Goal: Task Accomplishment & Management: Manage account settings

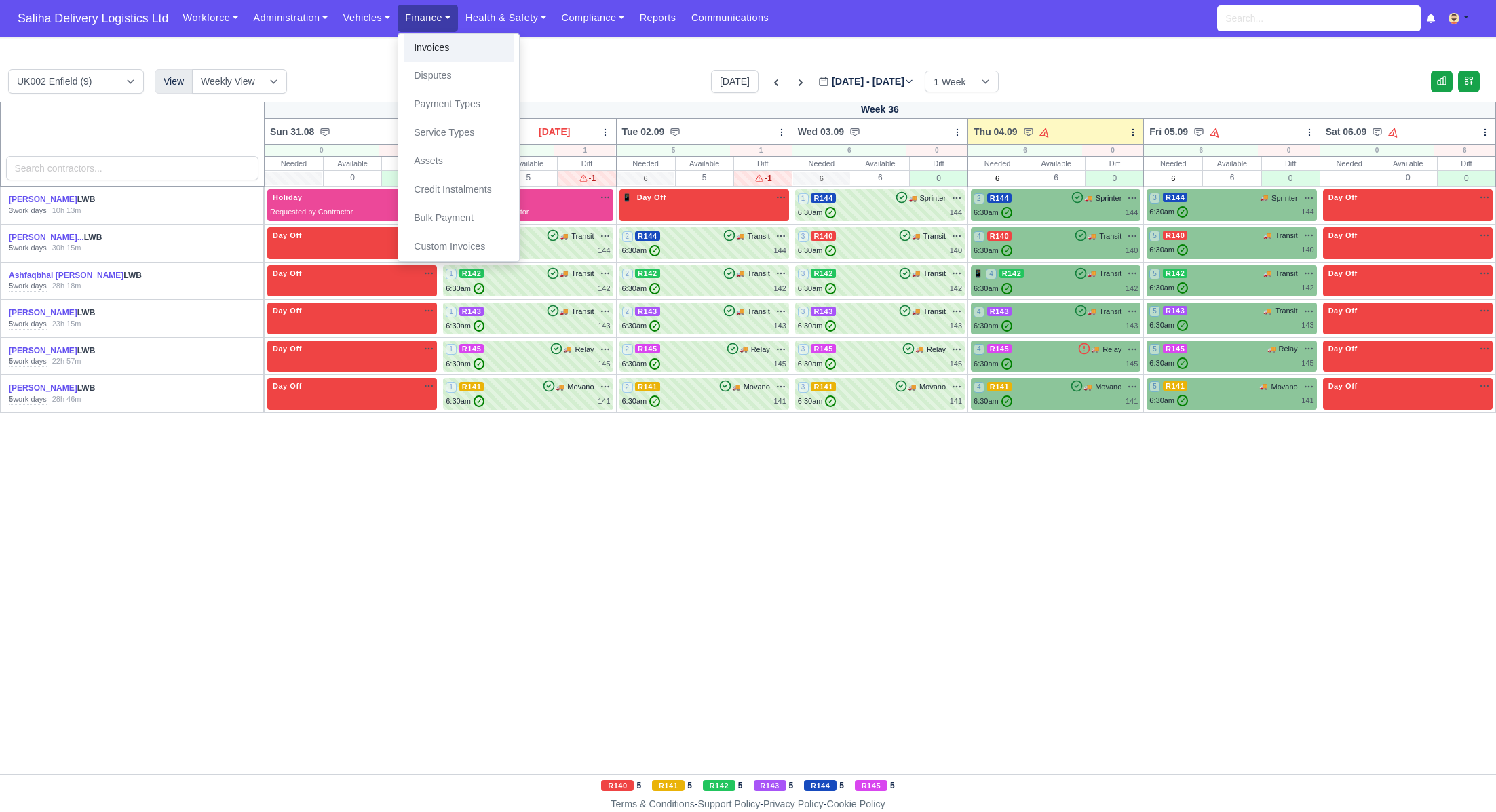
click at [429, 50] on link "Invoices" at bounding box center [458, 48] width 110 height 29
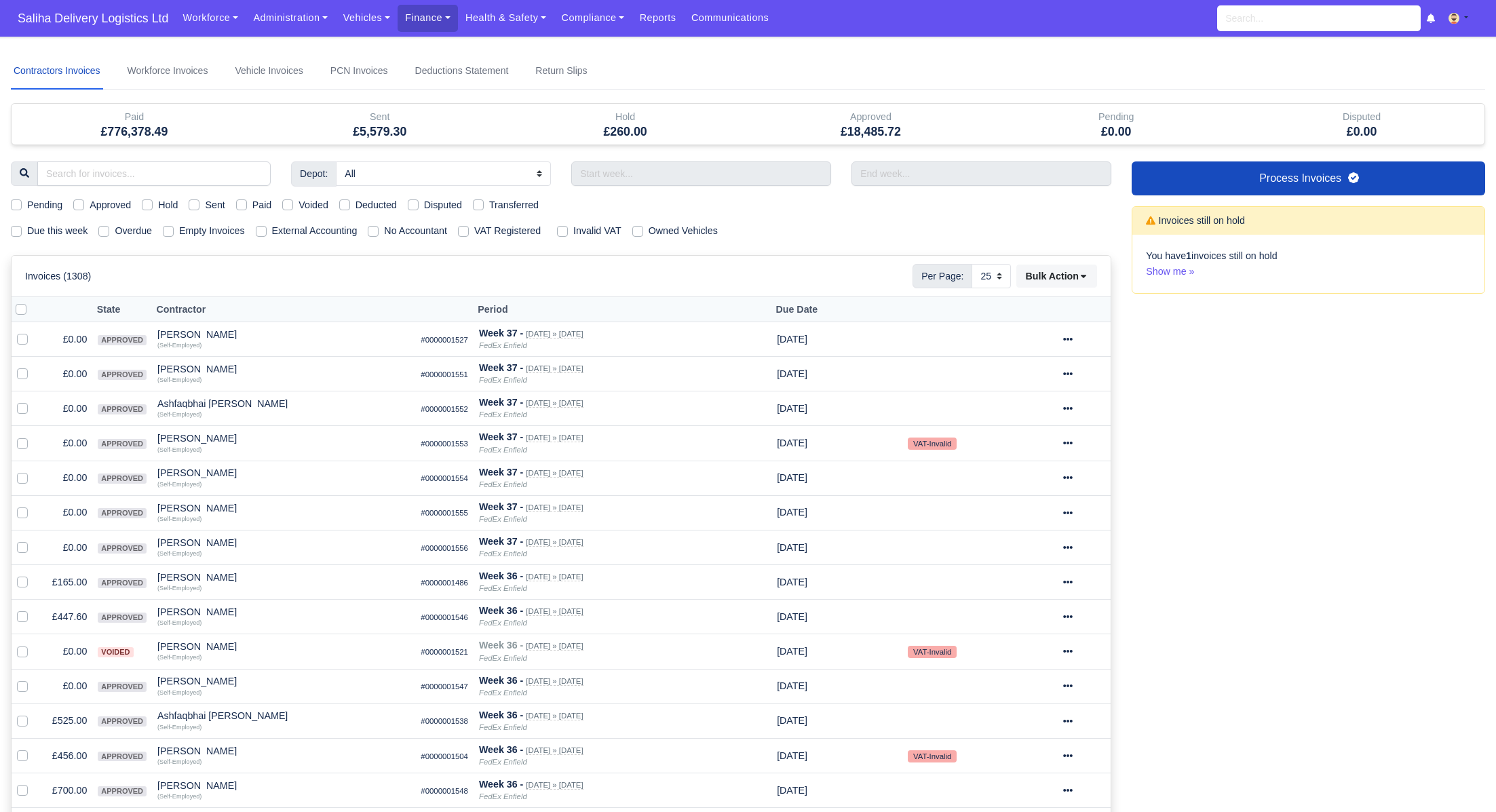
select select "25"
click at [205, 201] on label "Sent" at bounding box center [214, 205] width 20 height 15
click at [200, 201] on input "Sent" at bounding box center [194, 203] width 11 height 11
checkbox input "true"
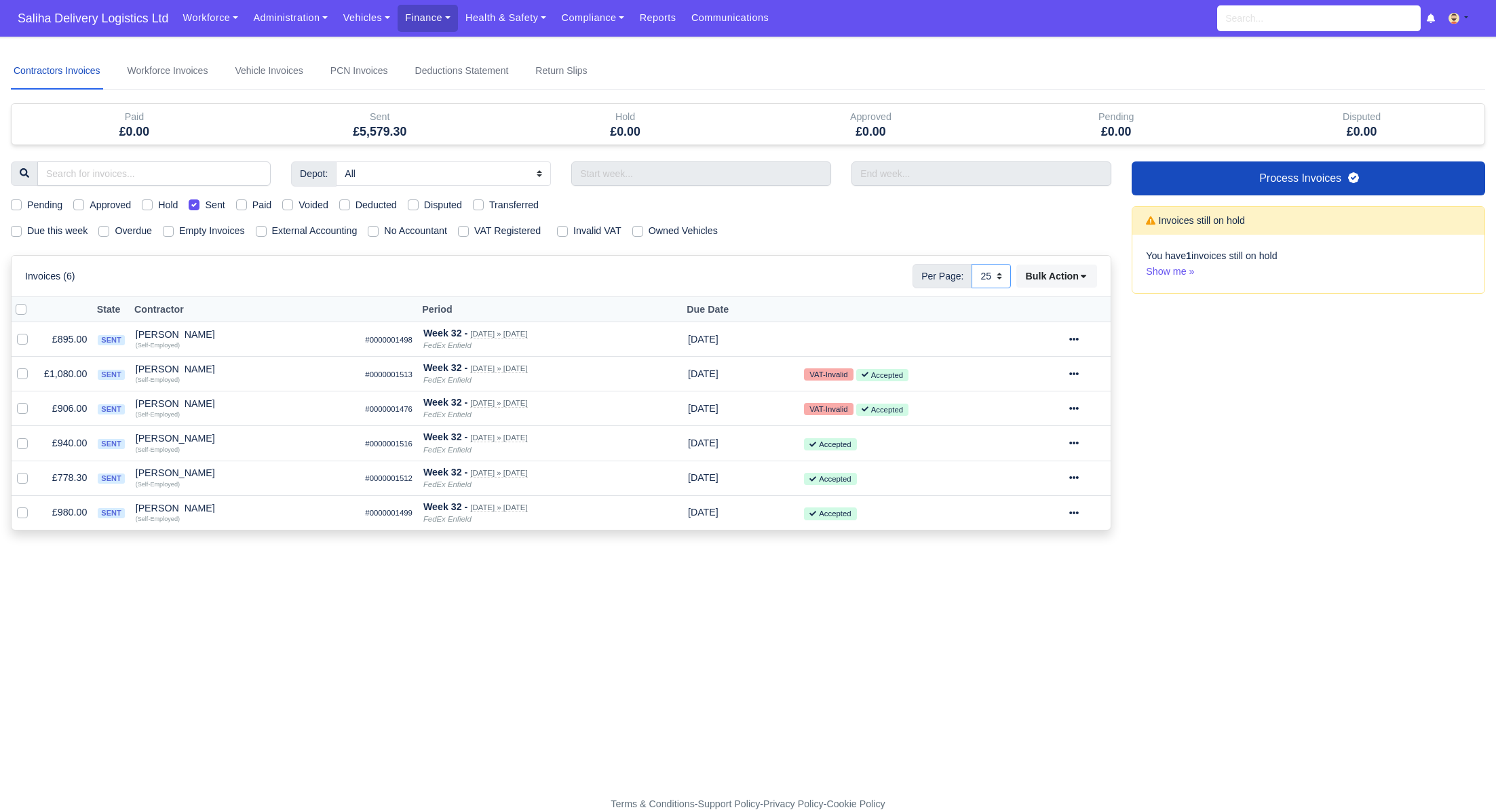
click at [1006, 272] on select "10 25 50" at bounding box center [991, 276] width 39 height 24
select select "50"
click at [972, 264] on select "10 25 50" at bounding box center [991, 276] width 39 height 24
click at [1079, 508] on icon at bounding box center [1075, 513] width 10 height 10
click at [1067, 549] on link "Show Invoice" at bounding box center [1038, 554] width 121 height 21
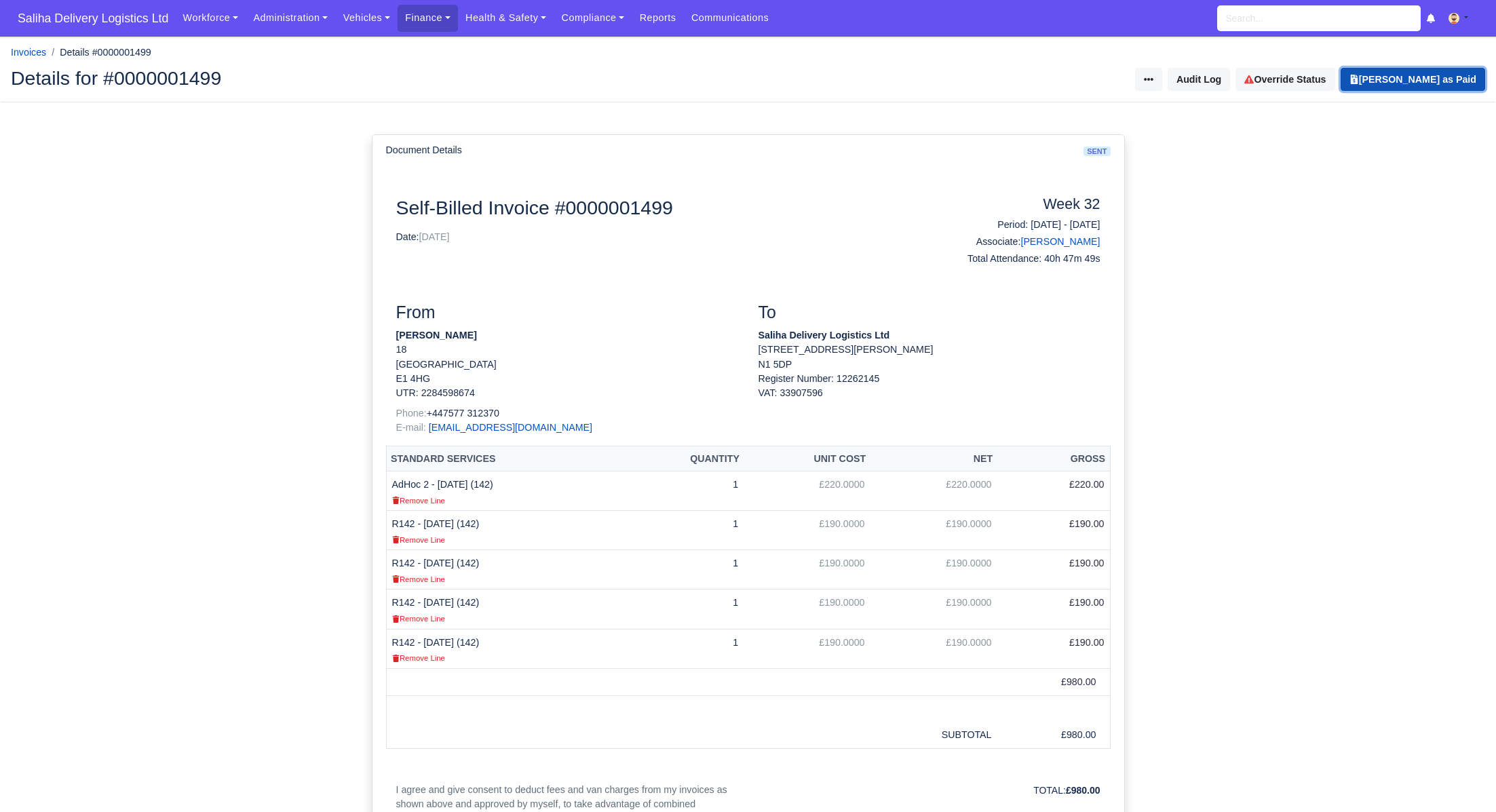
click at [1420, 83] on button "Mark Invoice as Paid" at bounding box center [1413, 79] width 144 height 23
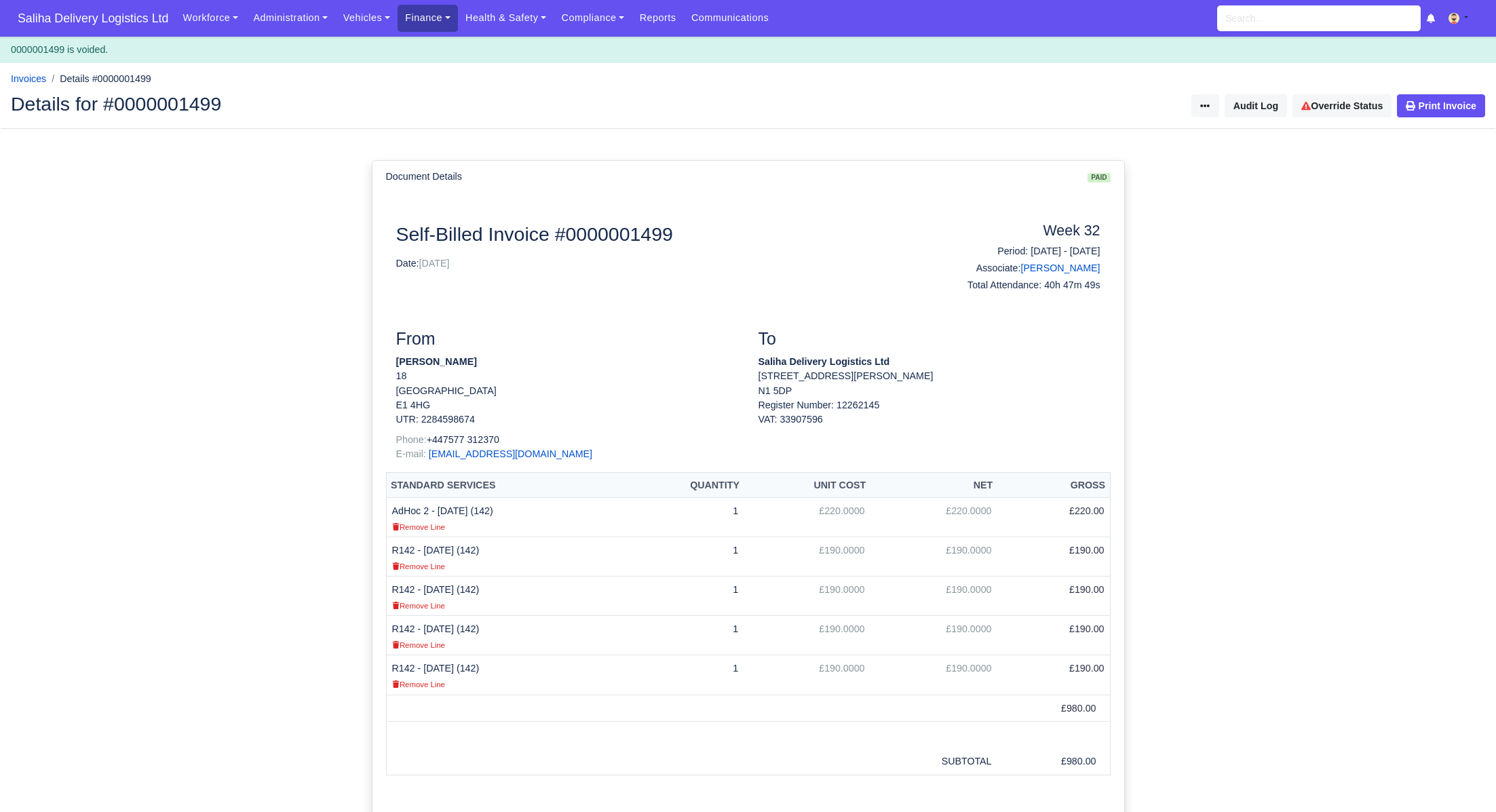
drag, startPoint x: 409, startPoint y: 19, endPoint x: 421, endPoint y: 30, distance: 16.3
click at [408, 19] on link "Finance" at bounding box center [427, 18] width 60 height 26
click at [428, 46] on link "Invoices" at bounding box center [458, 48] width 110 height 29
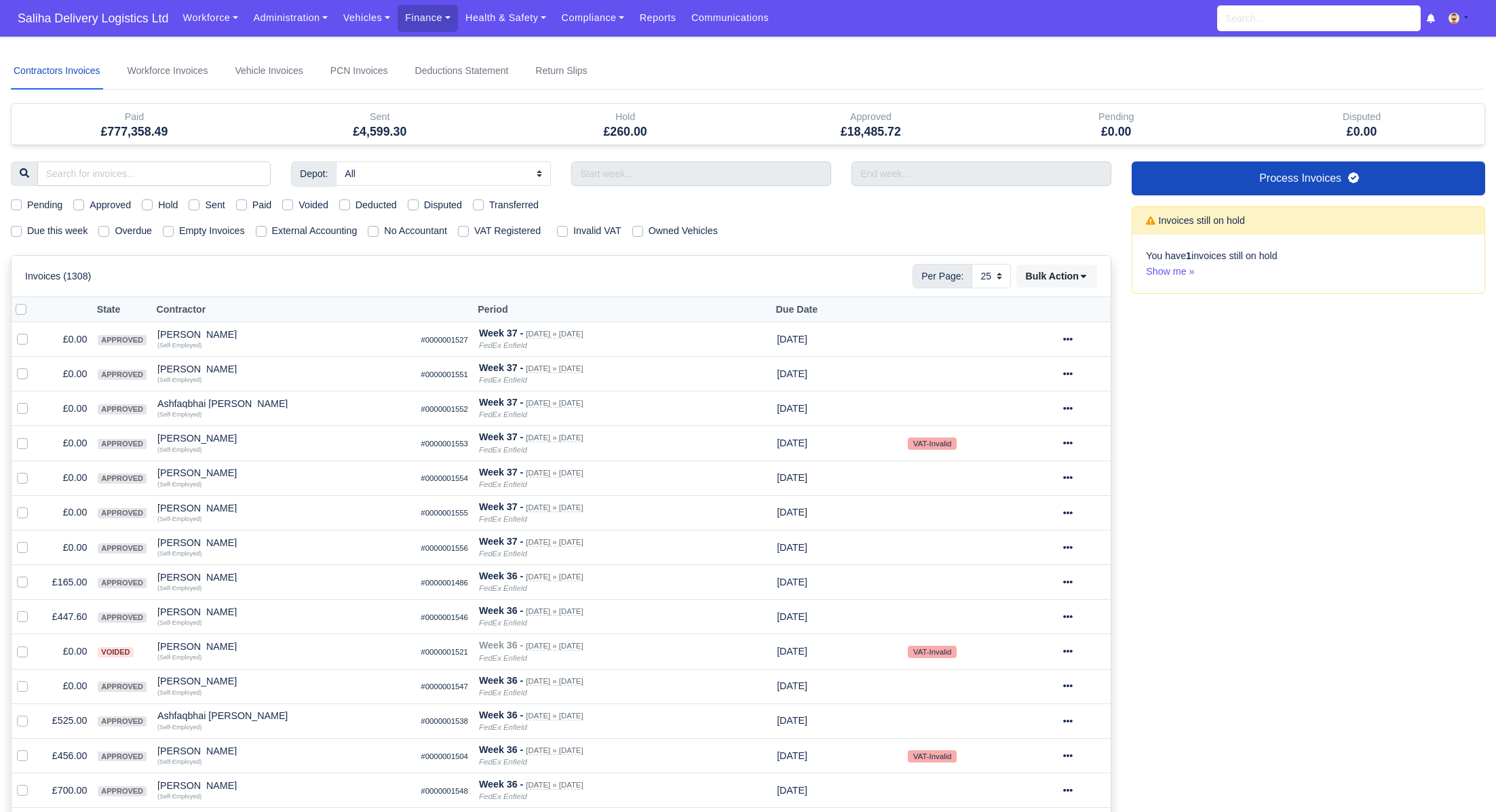
select select "25"
click at [205, 203] on label "Sent" at bounding box center [214, 205] width 20 height 15
click at [199, 203] on input "Sent" at bounding box center [194, 203] width 11 height 11
checkbox input "true"
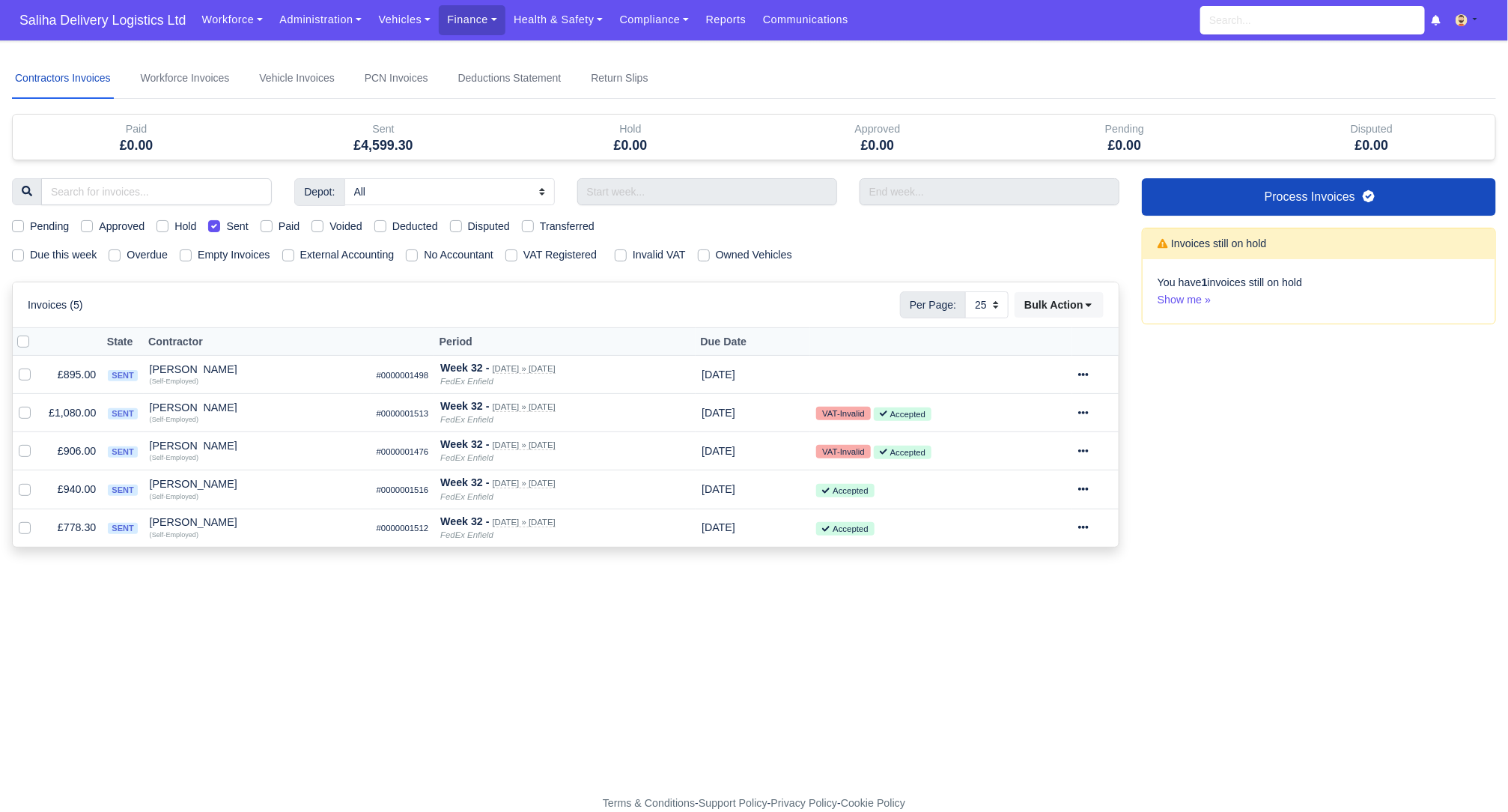
drag, startPoint x: 106, startPoint y: 22, endPoint x: 793, endPoint y: 4, distance: 687.2
click at [105, 23] on span "Saliha Delivery Logistics Ltd" at bounding box center [103, 20] width 182 height 30
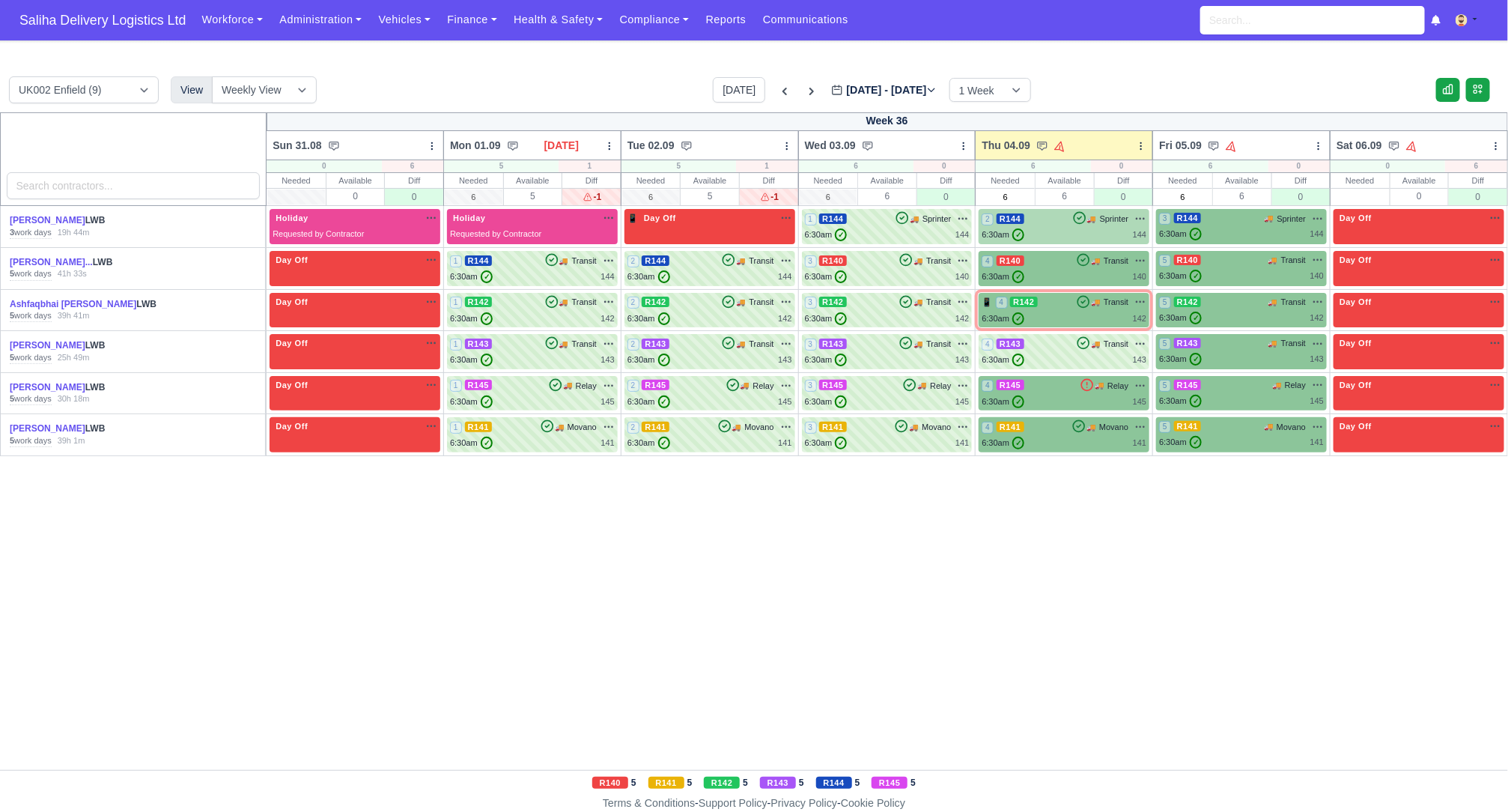
click at [1049, 226] on div "2 R144 🚚 Sprinter" at bounding box center [1063, 226] width 165 height 29
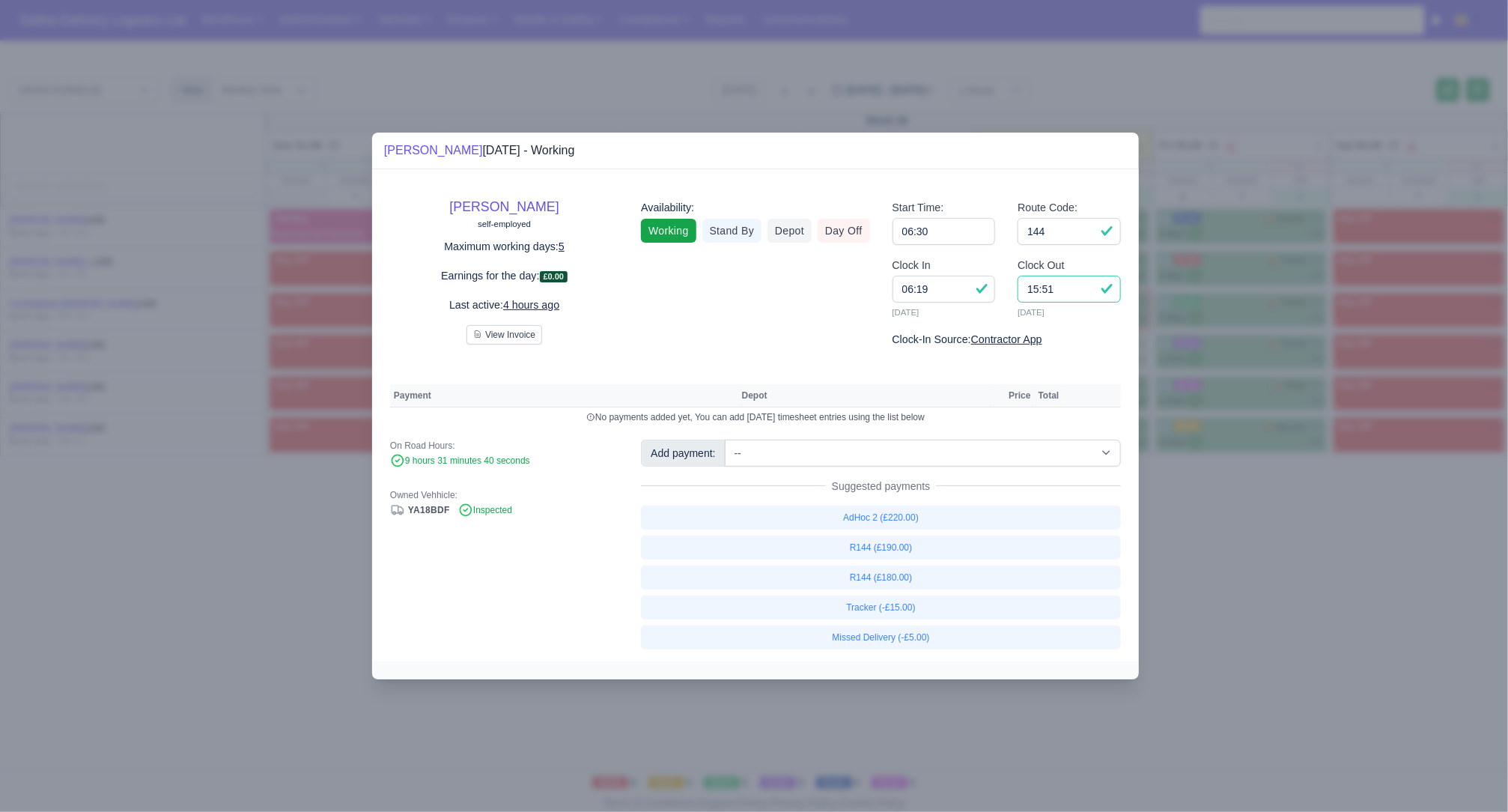
click at [1069, 296] on input "15:51" at bounding box center [1069, 289] width 104 height 27
type input "15:30"
click at [914, 579] on link "R144 (£180.00)" at bounding box center [881, 576] width 480 height 24
select select "1"
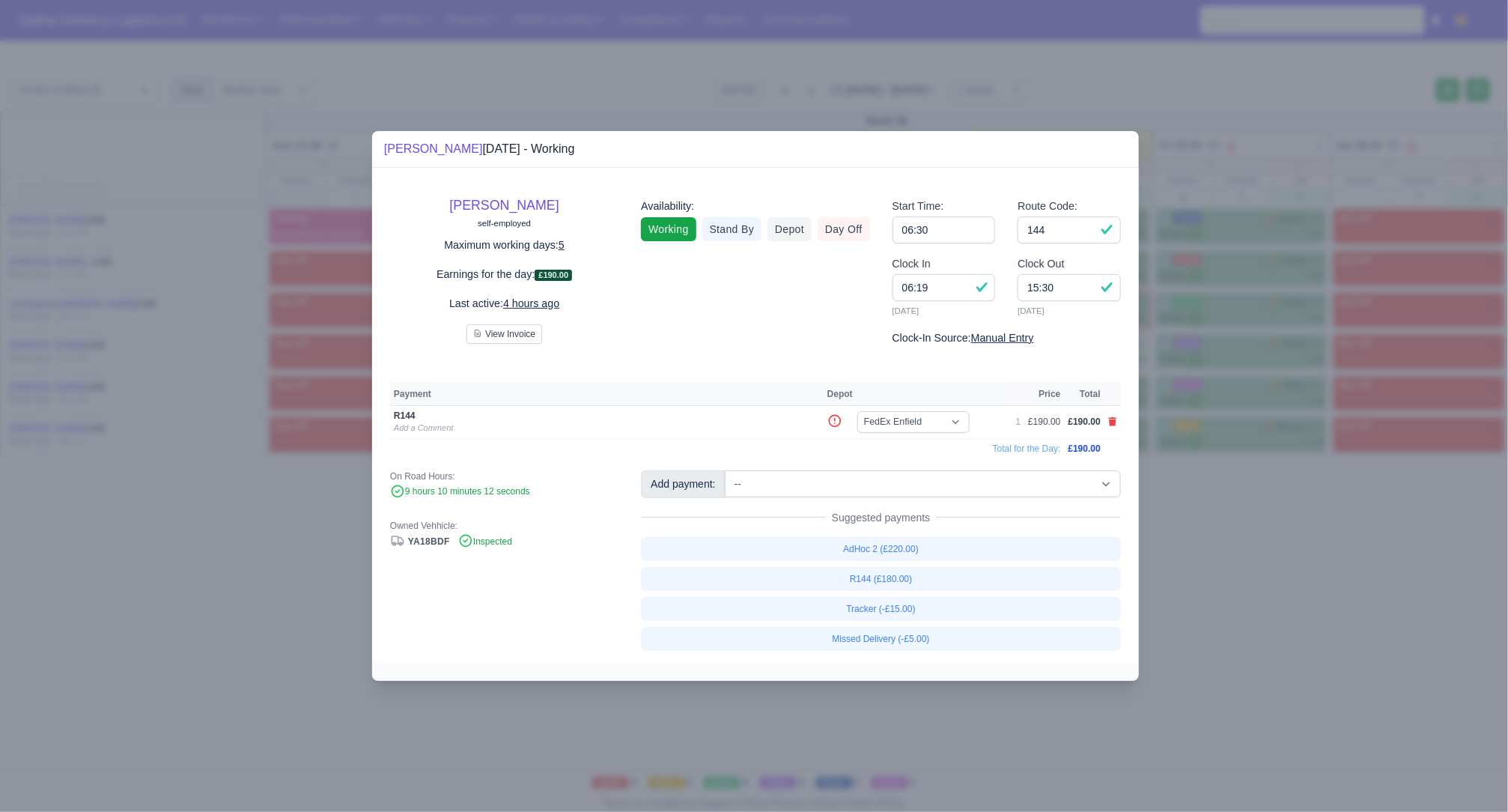
select select "1"
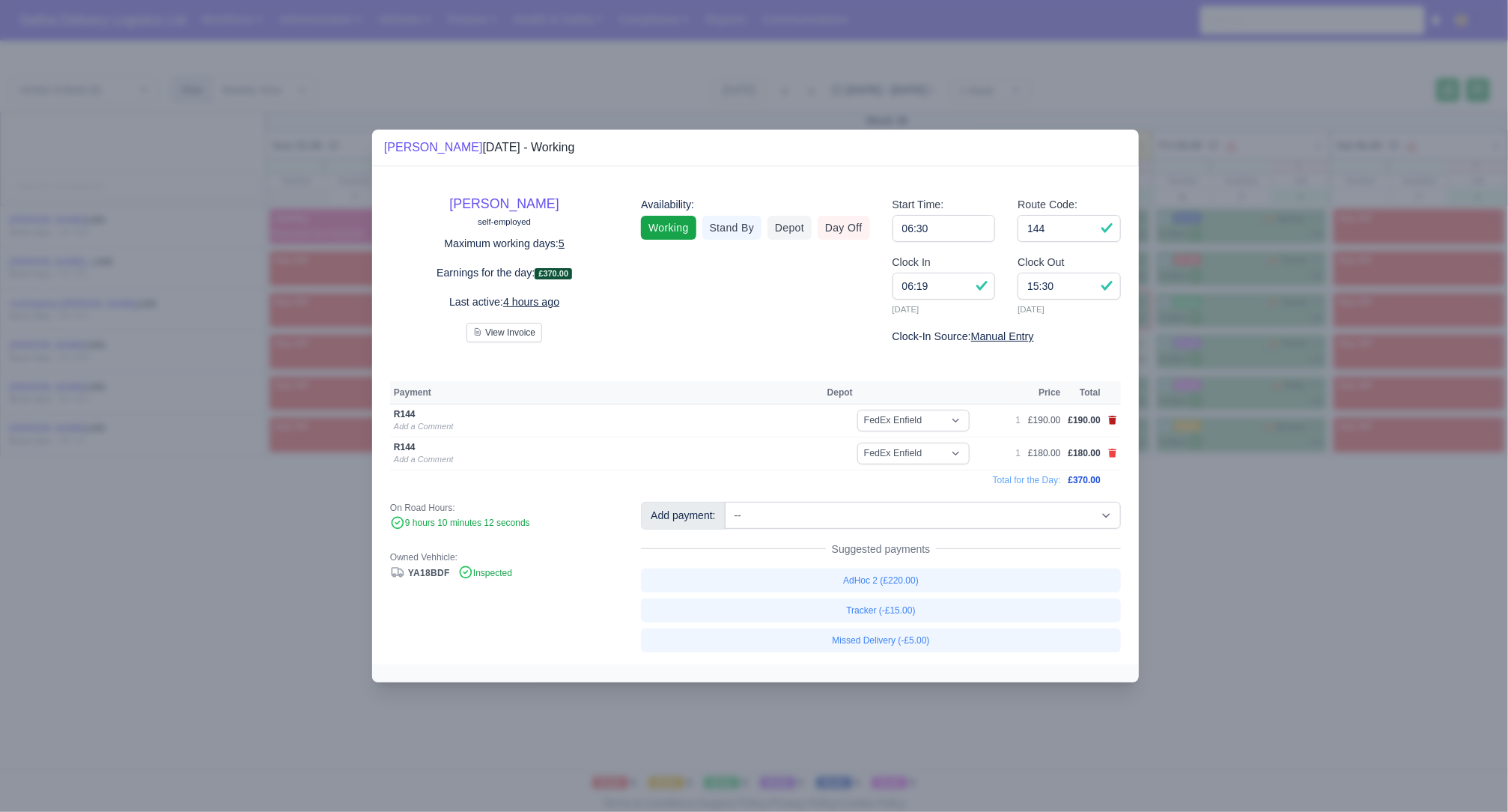
click at [1116, 421] on icon at bounding box center [1112, 420] width 9 height 9
select select
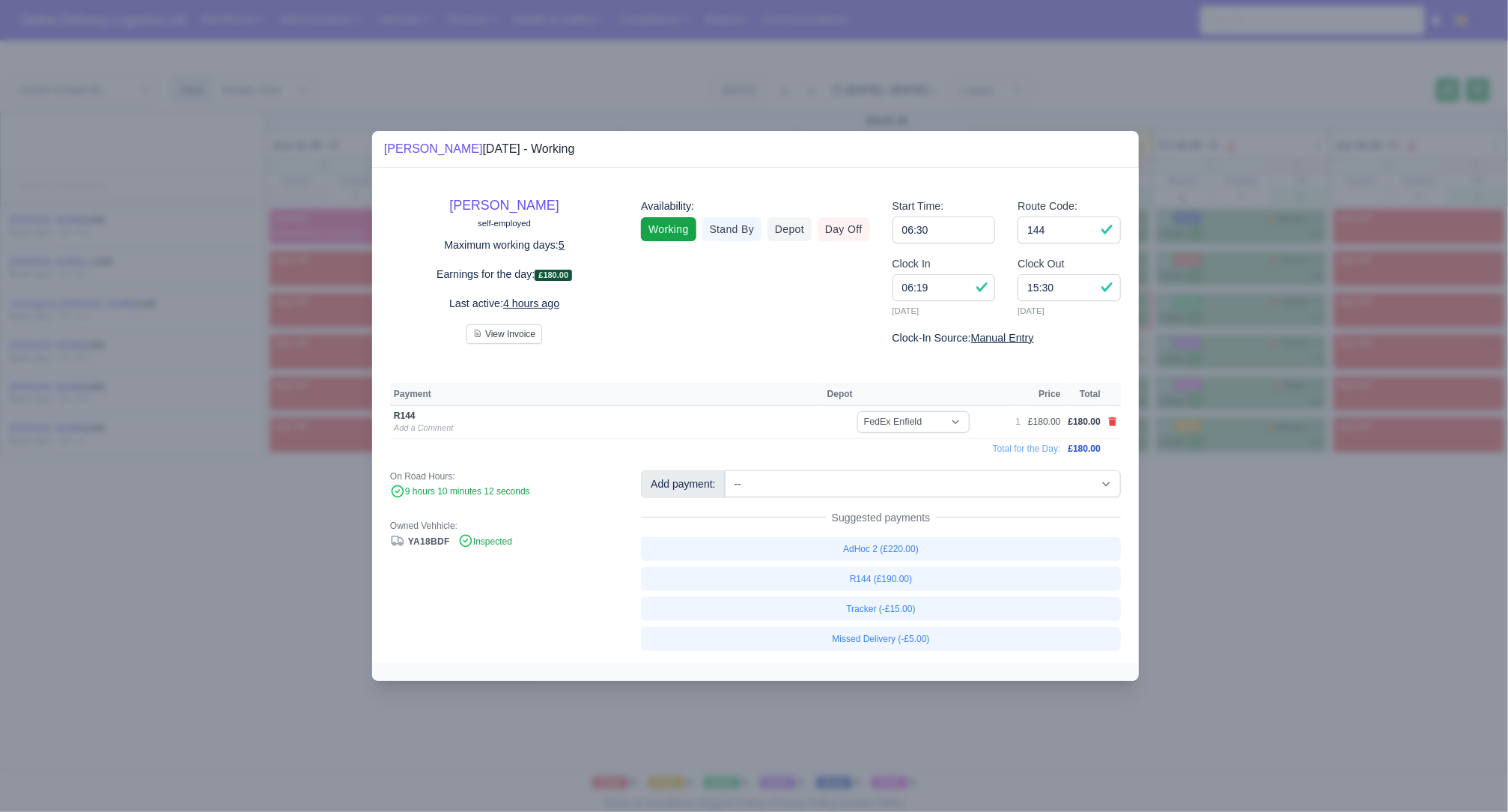
drag, startPoint x: 1252, startPoint y: 540, endPoint x: 924, endPoint y: 276, distance: 421.0
click at [1223, 518] on div at bounding box center [754, 406] width 1508 height 812
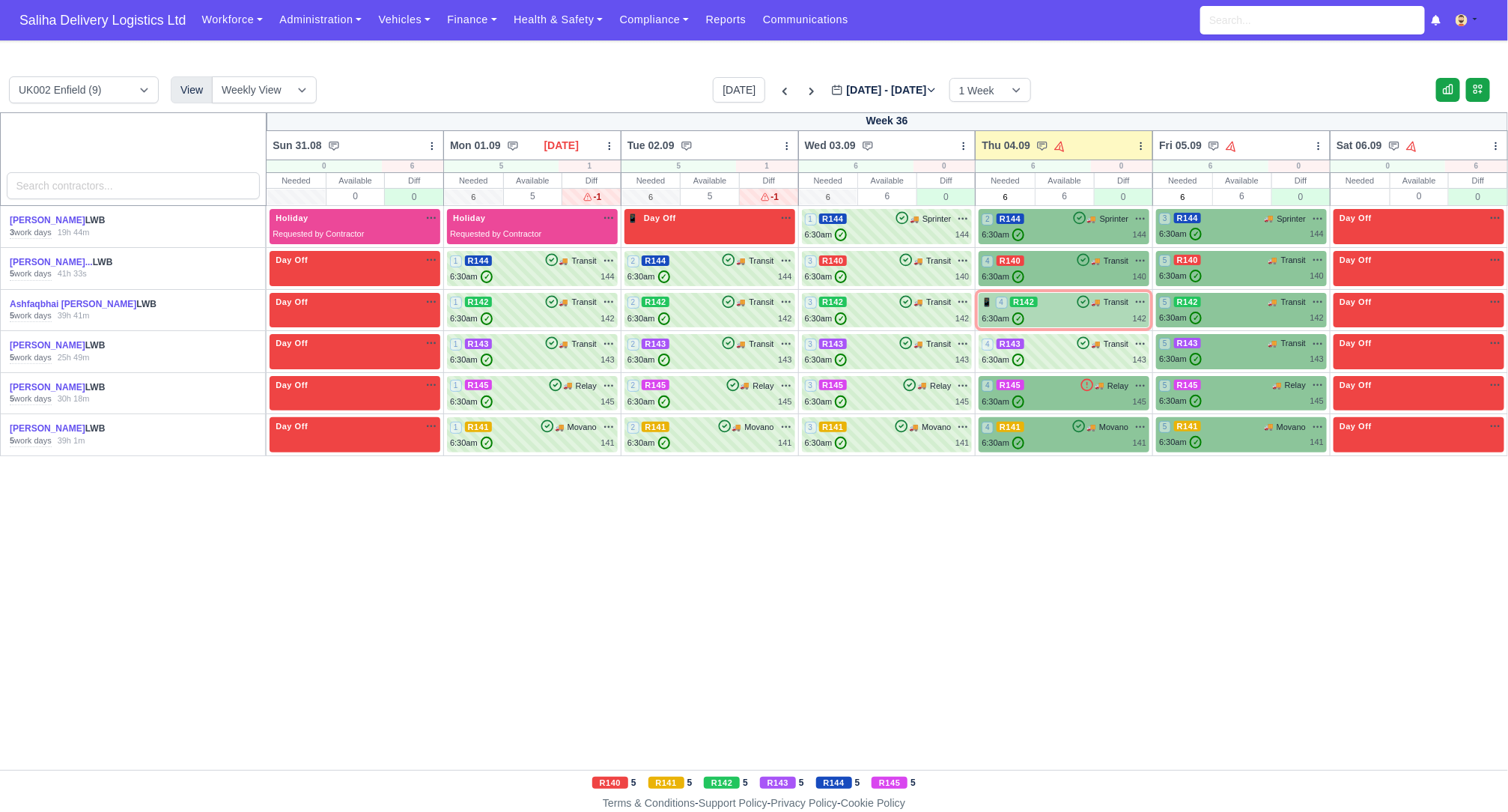
click at [1079, 313] on div "6:30am ✓ 142" at bounding box center [1063, 319] width 165 height 12
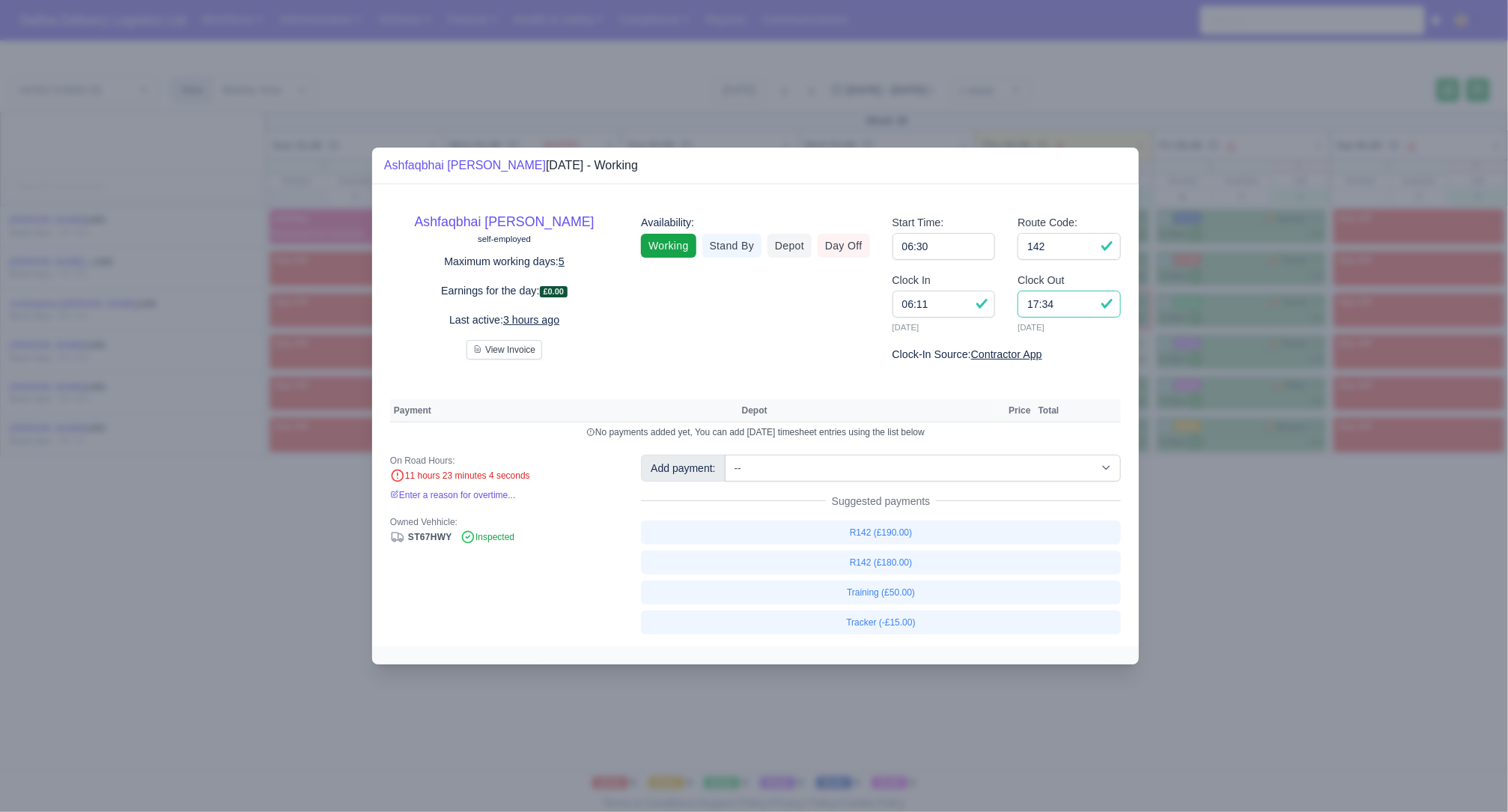
click at [1080, 303] on input "17:34" at bounding box center [1069, 304] width 104 height 27
type input "17:30"
click at [970, 303] on input "06:11" at bounding box center [944, 304] width 104 height 27
type input "06:30"
drag, startPoint x: 1073, startPoint y: 228, endPoint x: 1072, endPoint y: 239, distance: 11.0
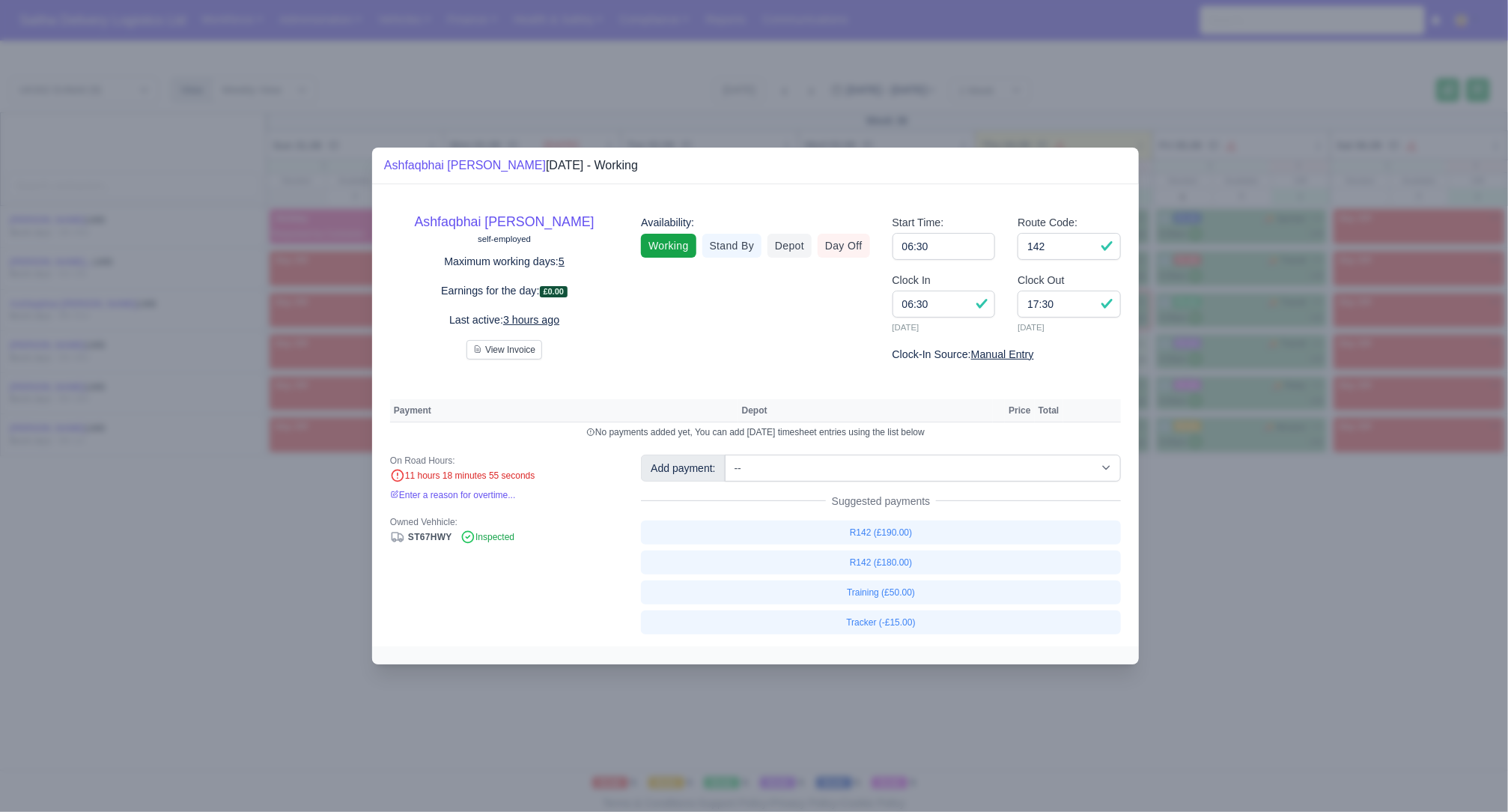
click at [1073, 230] on label "Route Code:" at bounding box center [1048, 222] width 60 height 17
click at [1073, 233] on input "142" at bounding box center [1069, 246] width 104 height 27
click at [1071, 245] on input "142" at bounding box center [1069, 246] width 104 height 27
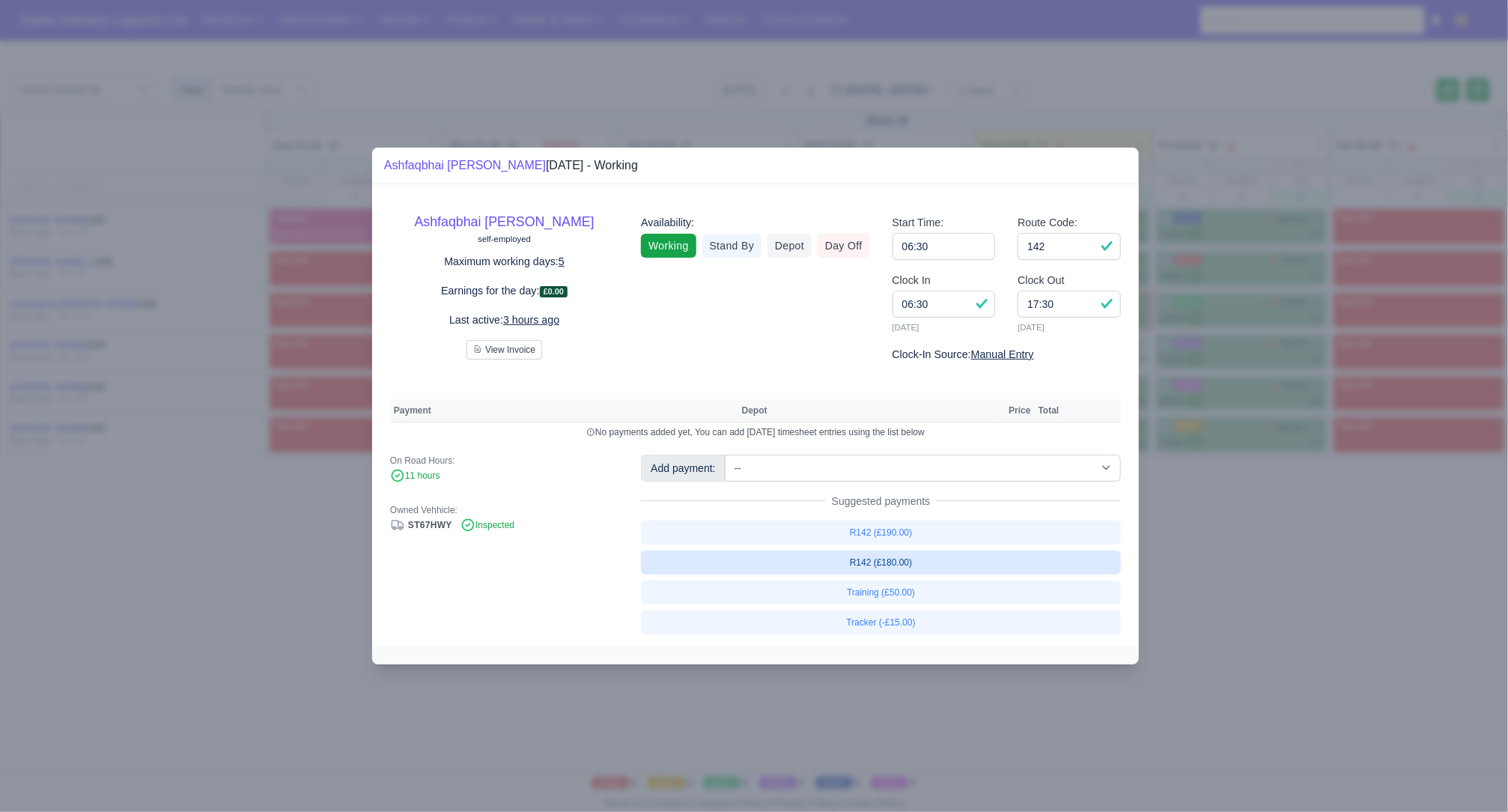
click at [891, 561] on link "R142 (£180.00)" at bounding box center [881, 561] width 480 height 24
select select "1"
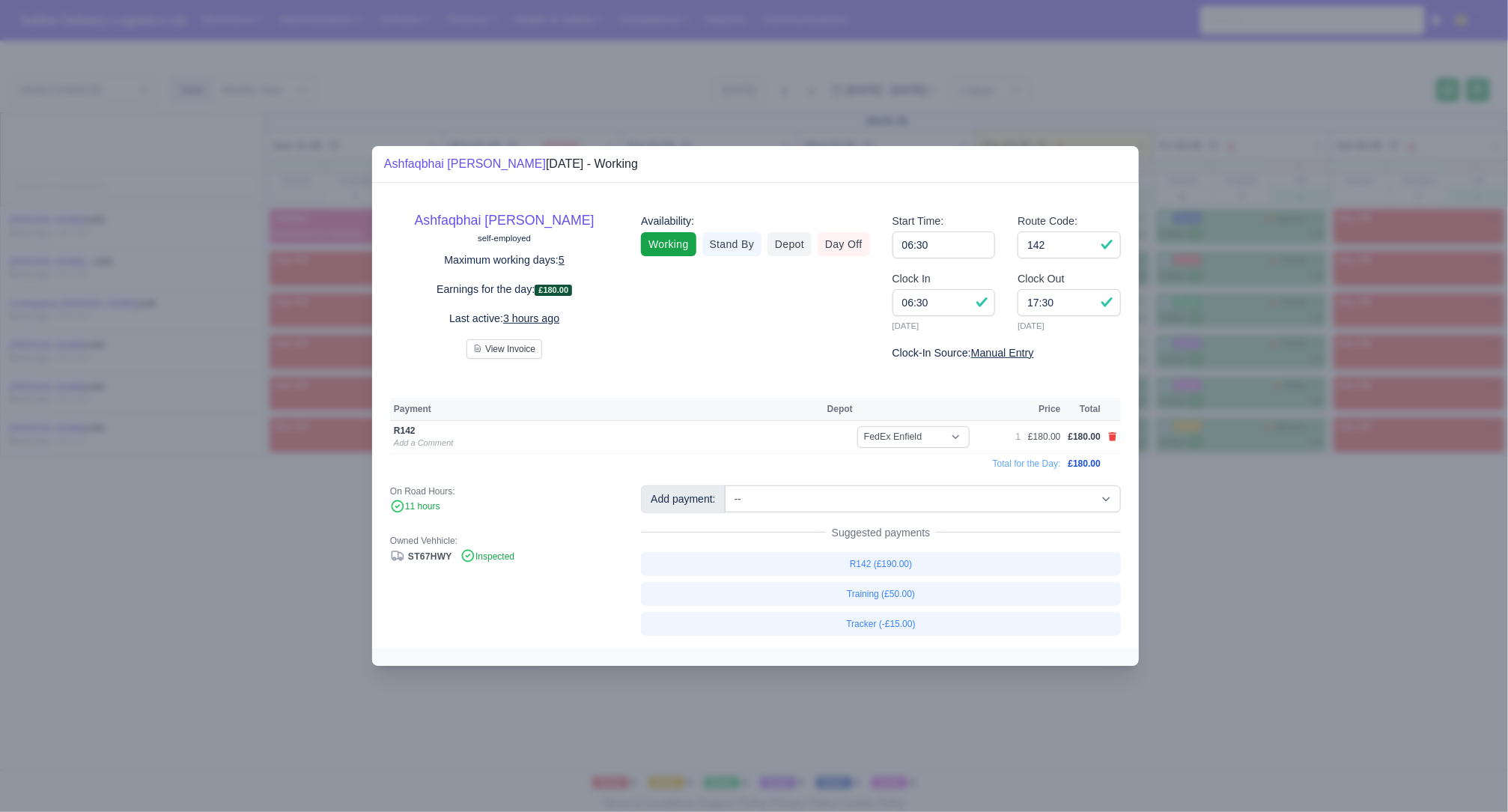
click at [1215, 587] on div at bounding box center [754, 406] width 1508 height 812
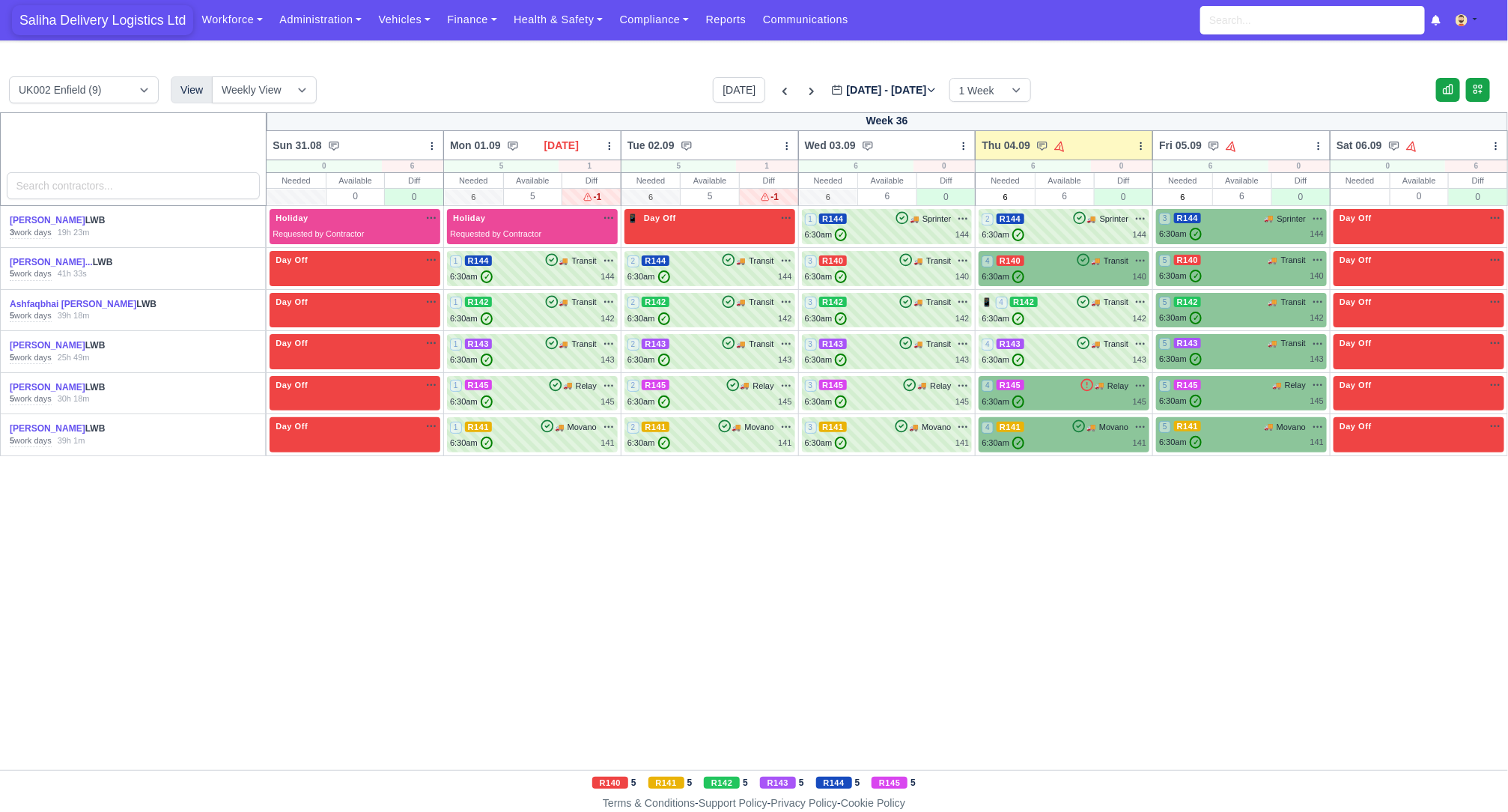
drag, startPoint x: 128, startPoint y: 36, endPoint x: 135, endPoint y: 16, distance: 21.2
click at [127, 35] on nav "Saliha Delivery Logistics Ltd Workforce Manpower Expiring Documents Leave Reque…" at bounding box center [754, 20] width 1508 height 41
click at [1072, 395] on div "6:30am ✓ 145" at bounding box center [1063, 401] width 165 height 12
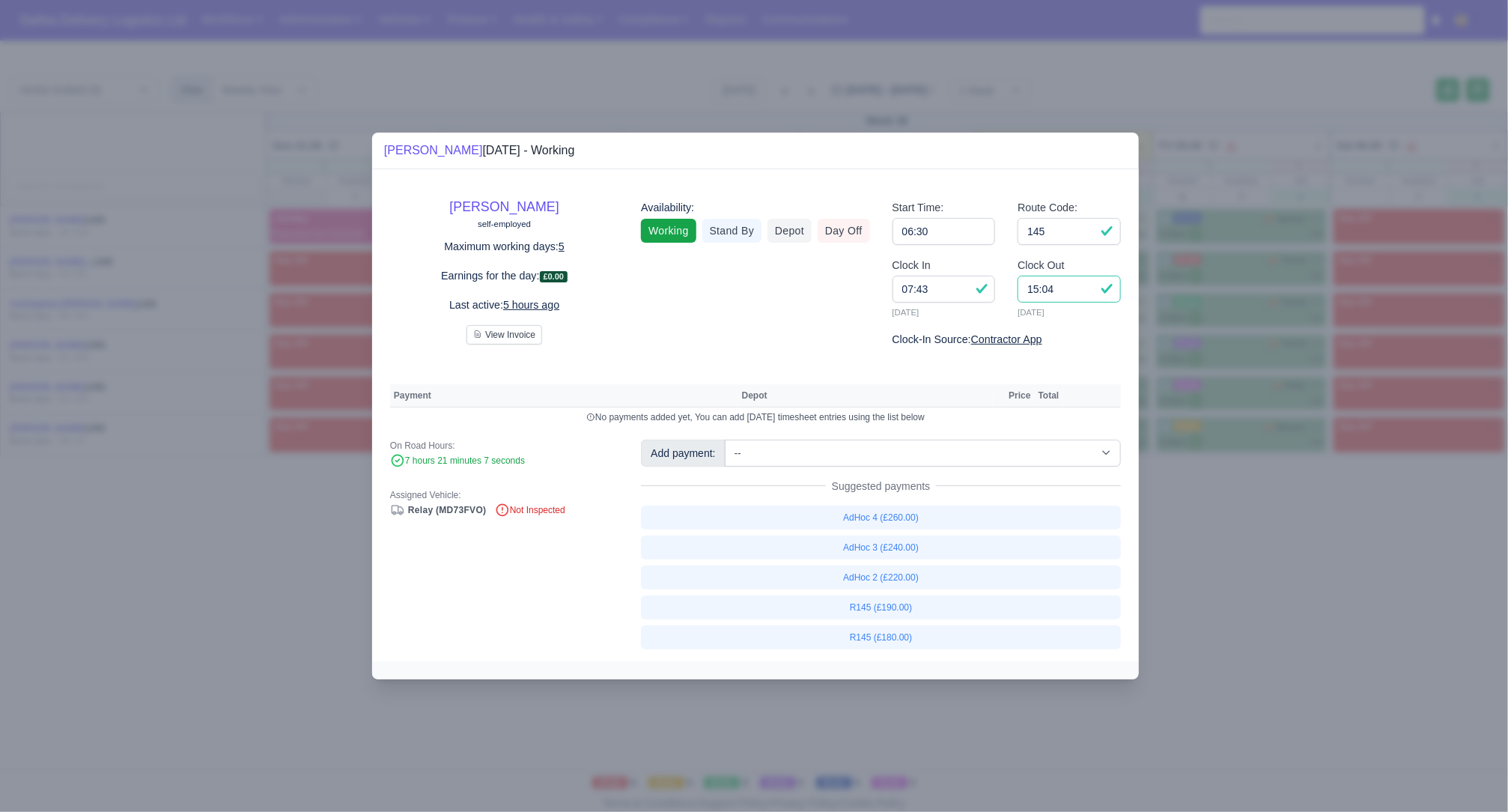
click at [1072, 284] on input "15:04" at bounding box center [1069, 289] width 104 height 27
type input "15:00"
click at [897, 630] on link "R145 (£180.00)" at bounding box center [881, 637] width 480 height 24
select select "1"
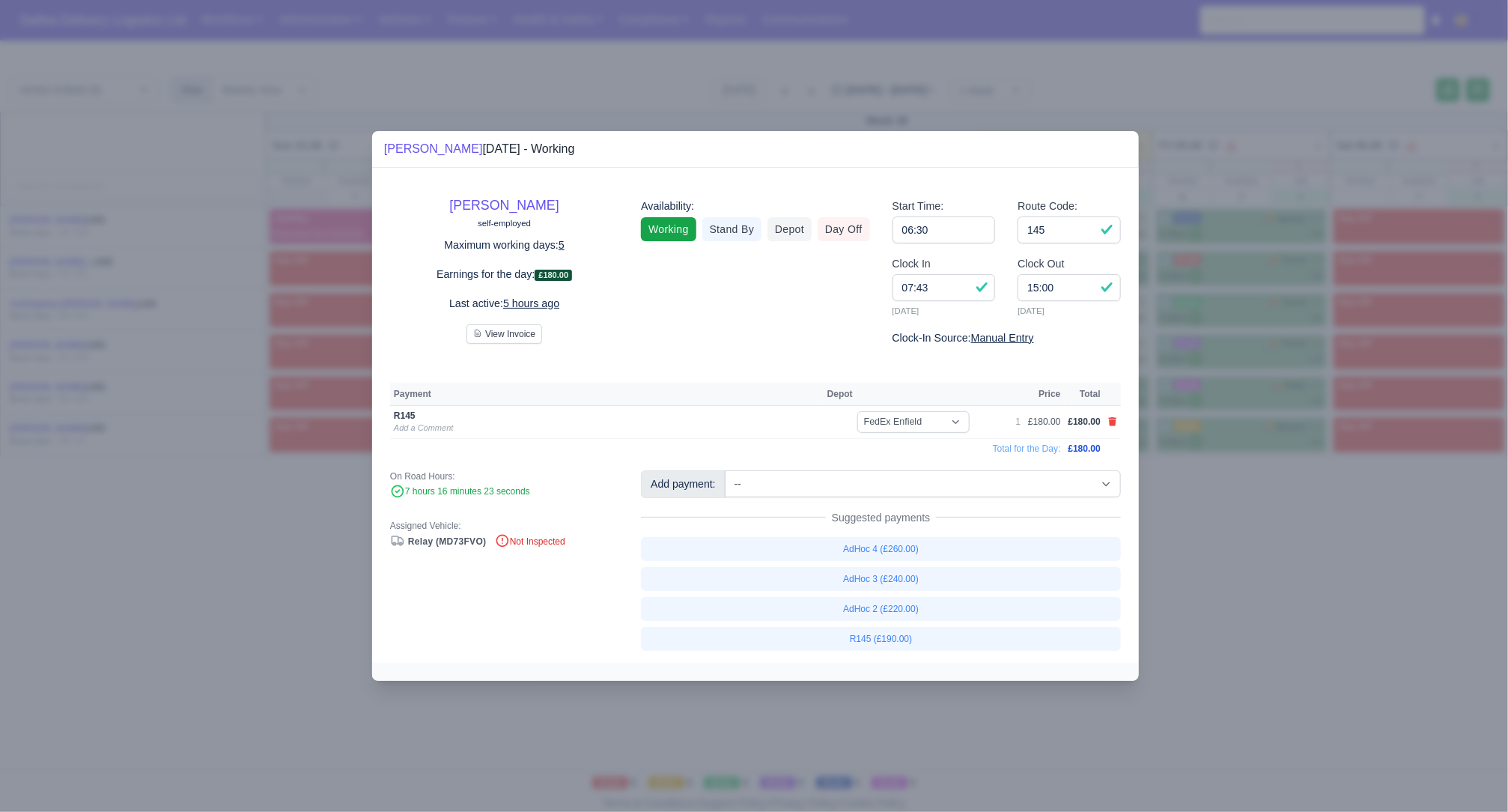
click at [1235, 603] on div at bounding box center [754, 406] width 1508 height 812
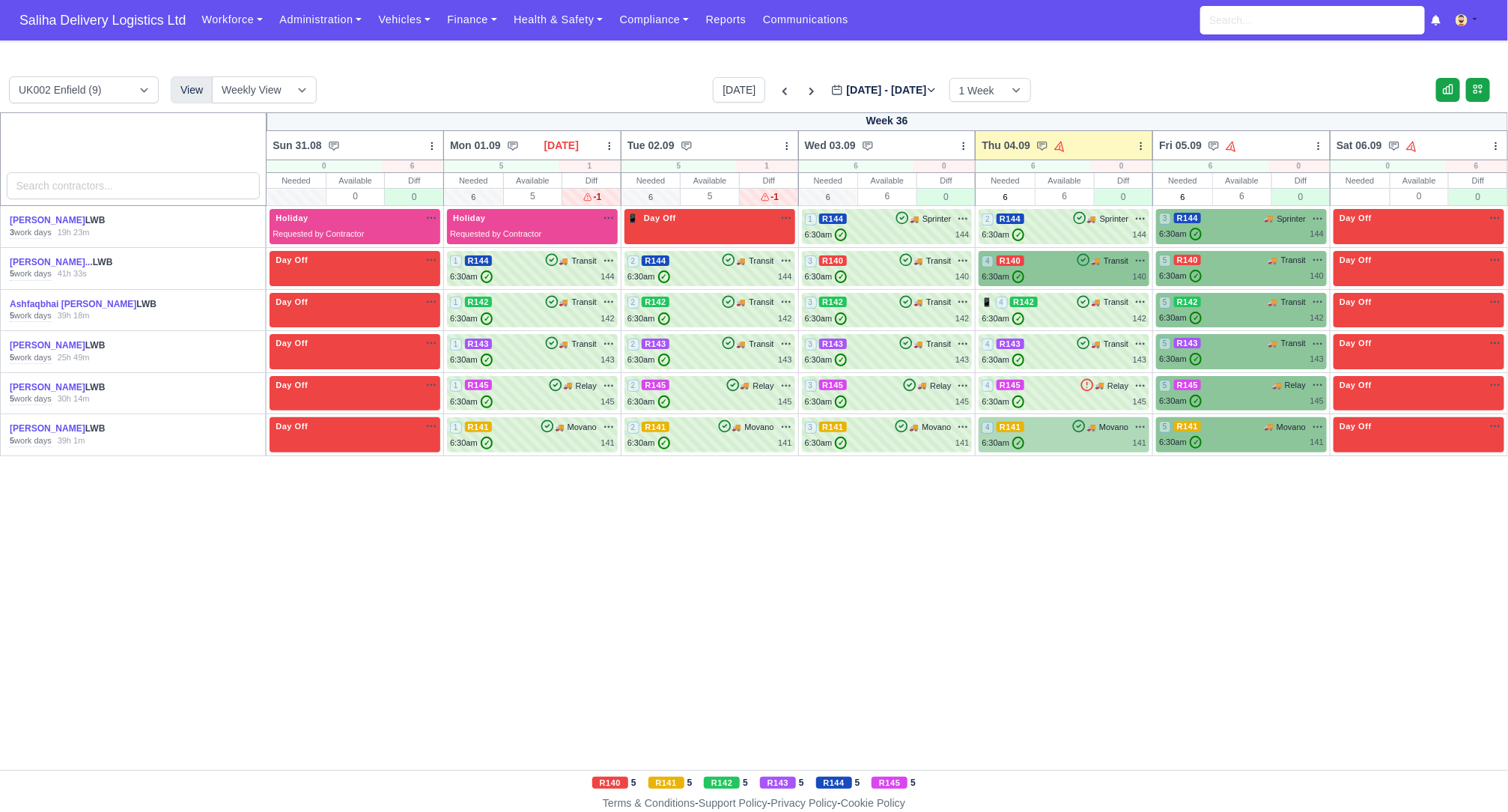
click at [1063, 438] on div "6:30am ✓ 141" at bounding box center [1063, 443] width 165 height 12
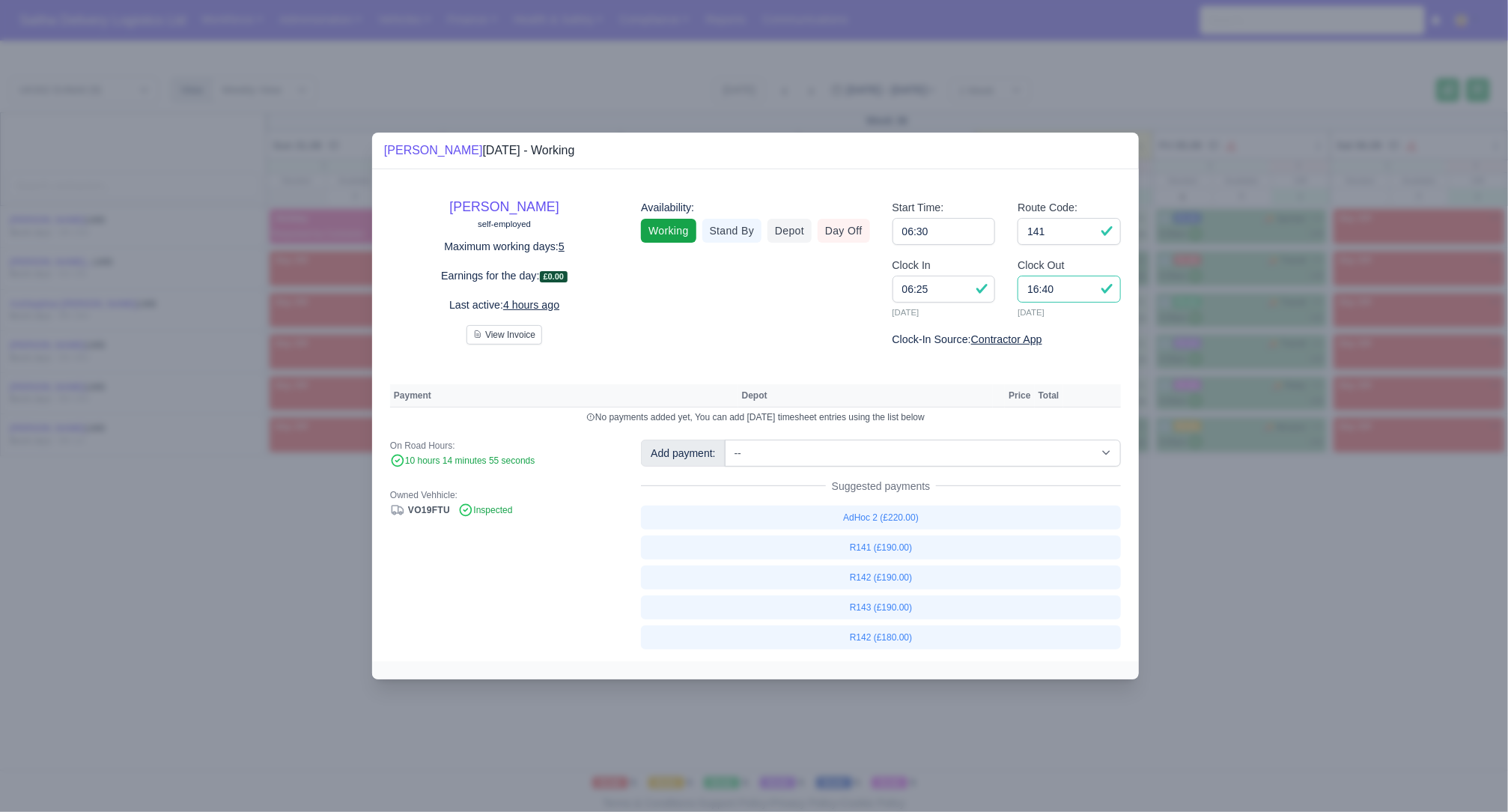
drag, startPoint x: 1071, startPoint y: 285, endPoint x: 986, endPoint y: 282, distance: 85.1
click at [986, 282] on div "Clock In 06:25 04/09/2025 Clock Out 16:40 04/09/2025" at bounding box center [1006, 294] width 251 height 74
type input "15:15"
click at [893, 550] on link "R141 (£190.00)" at bounding box center [881, 547] width 480 height 24
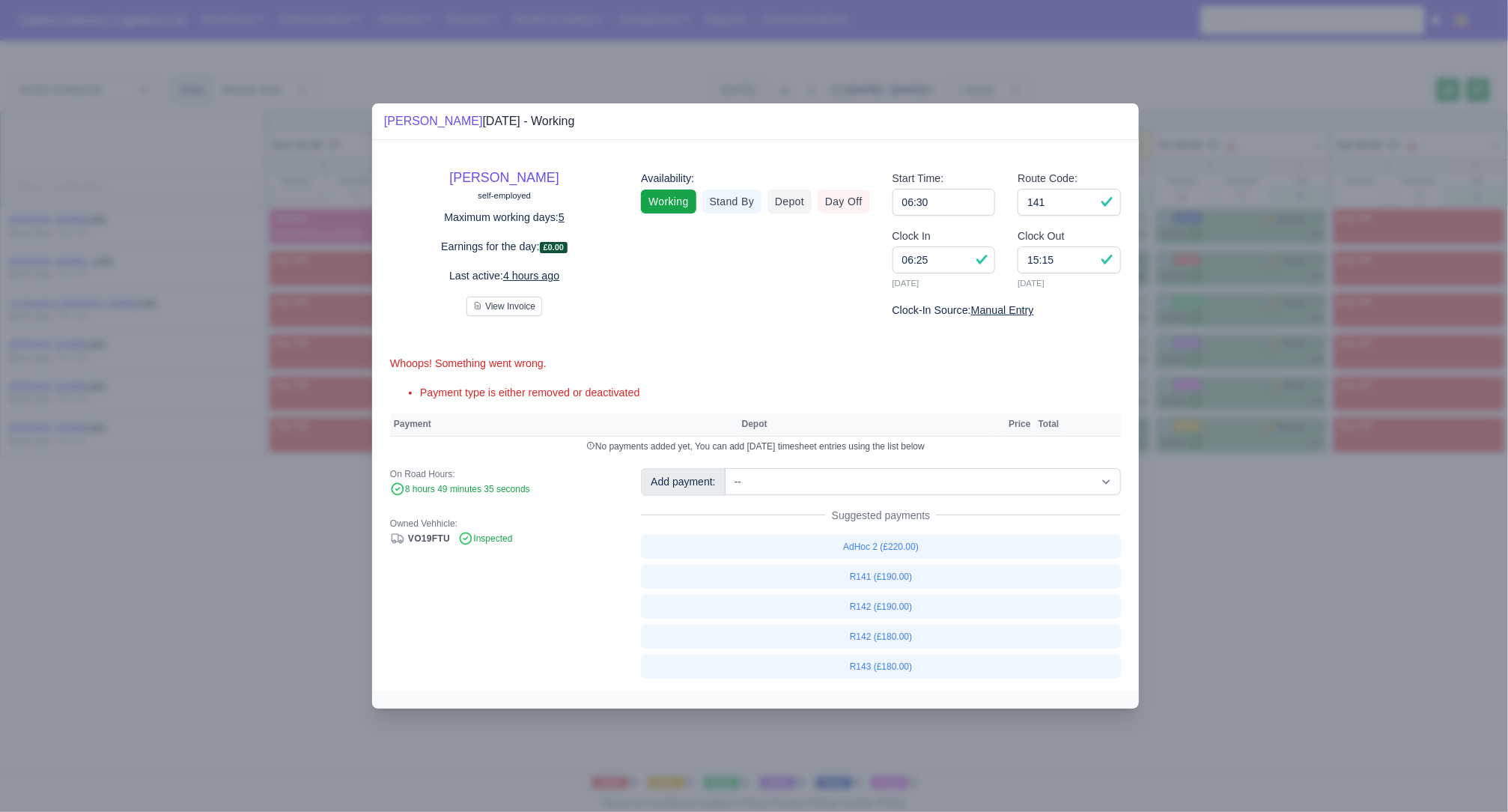
select select "1"
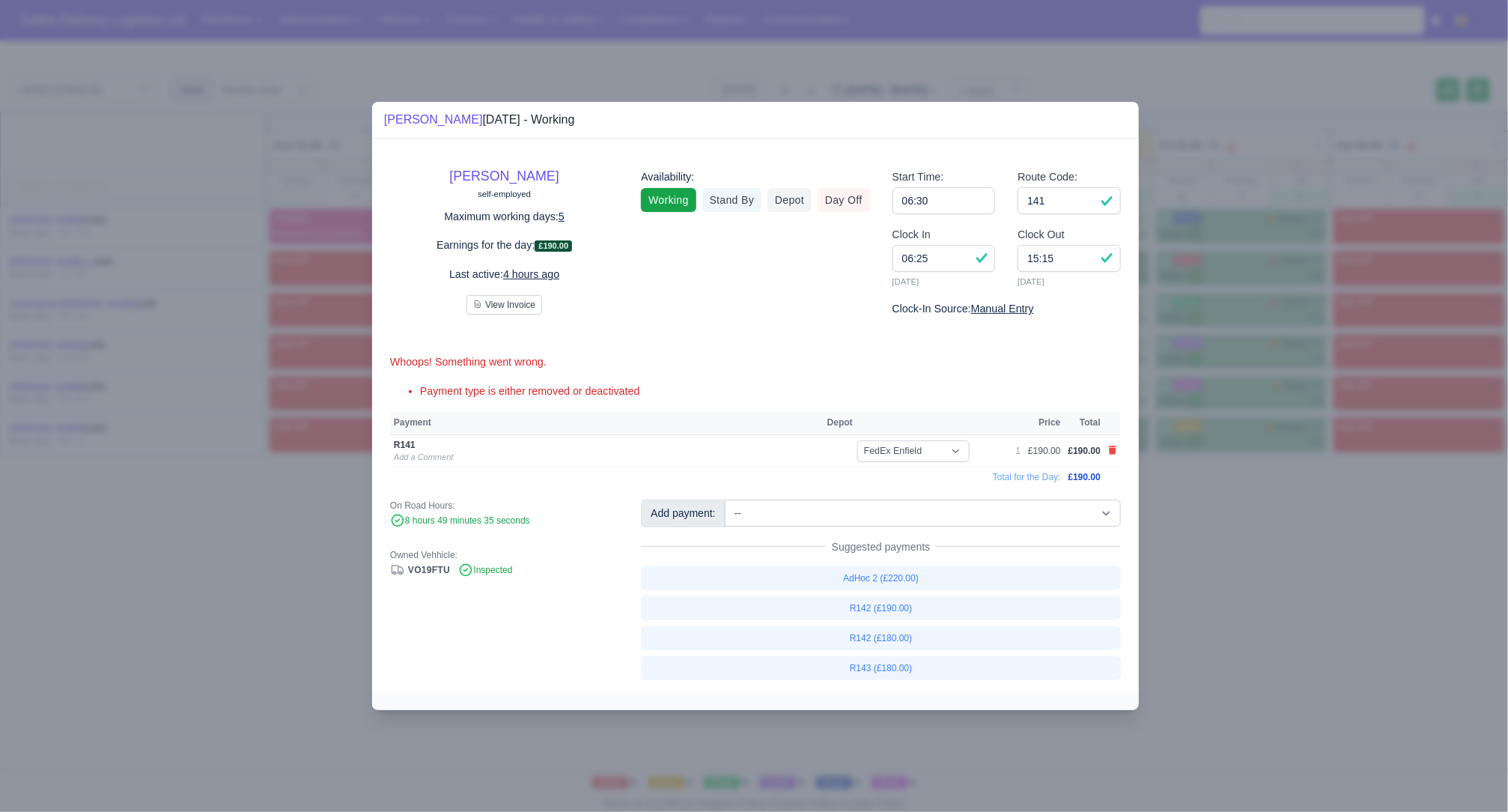
drag, startPoint x: 1238, startPoint y: 586, endPoint x: 1146, endPoint y: 519, distance: 113.8
click at [1236, 584] on div at bounding box center [754, 406] width 1508 height 812
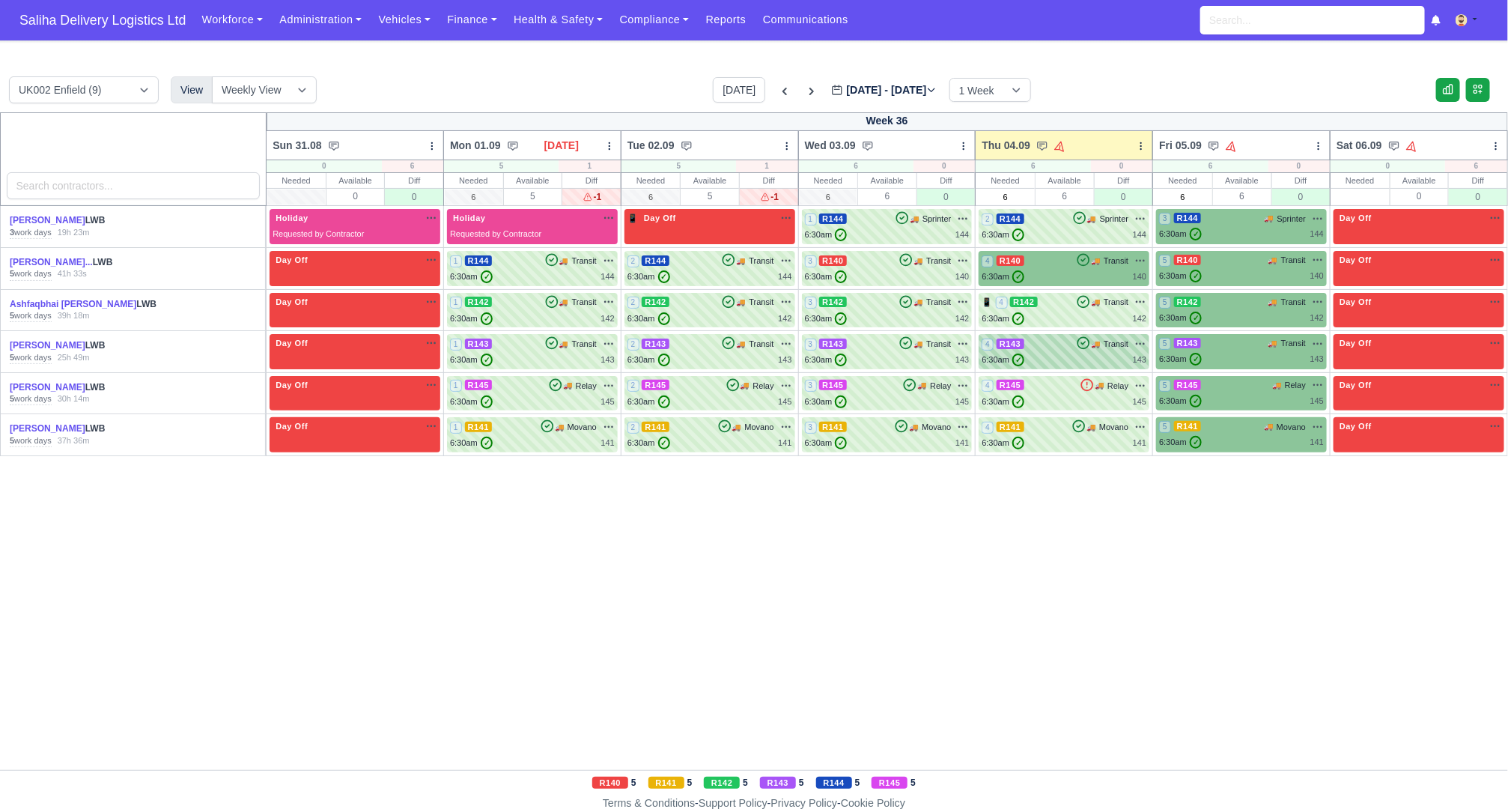
click at [1061, 356] on div "6:30am ✓ 143" at bounding box center [1063, 360] width 165 height 12
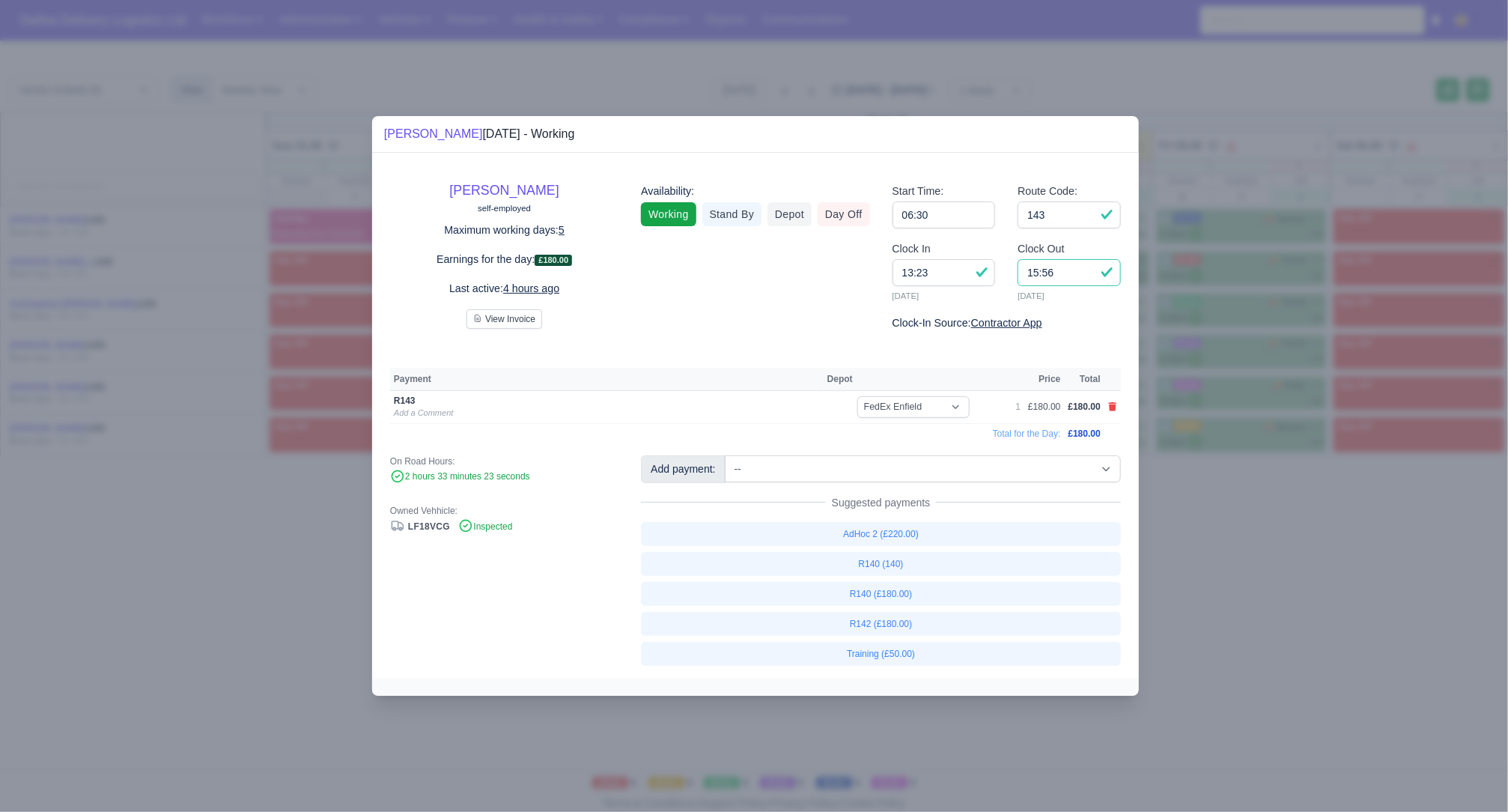
click at [1087, 282] on input "15:56" at bounding box center [1069, 273] width 104 height 27
type input "15:30"
drag, startPoint x: 1244, startPoint y: 598, endPoint x: 1128, endPoint y: 487, distance: 160.6
click at [1239, 595] on div at bounding box center [754, 406] width 1508 height 812
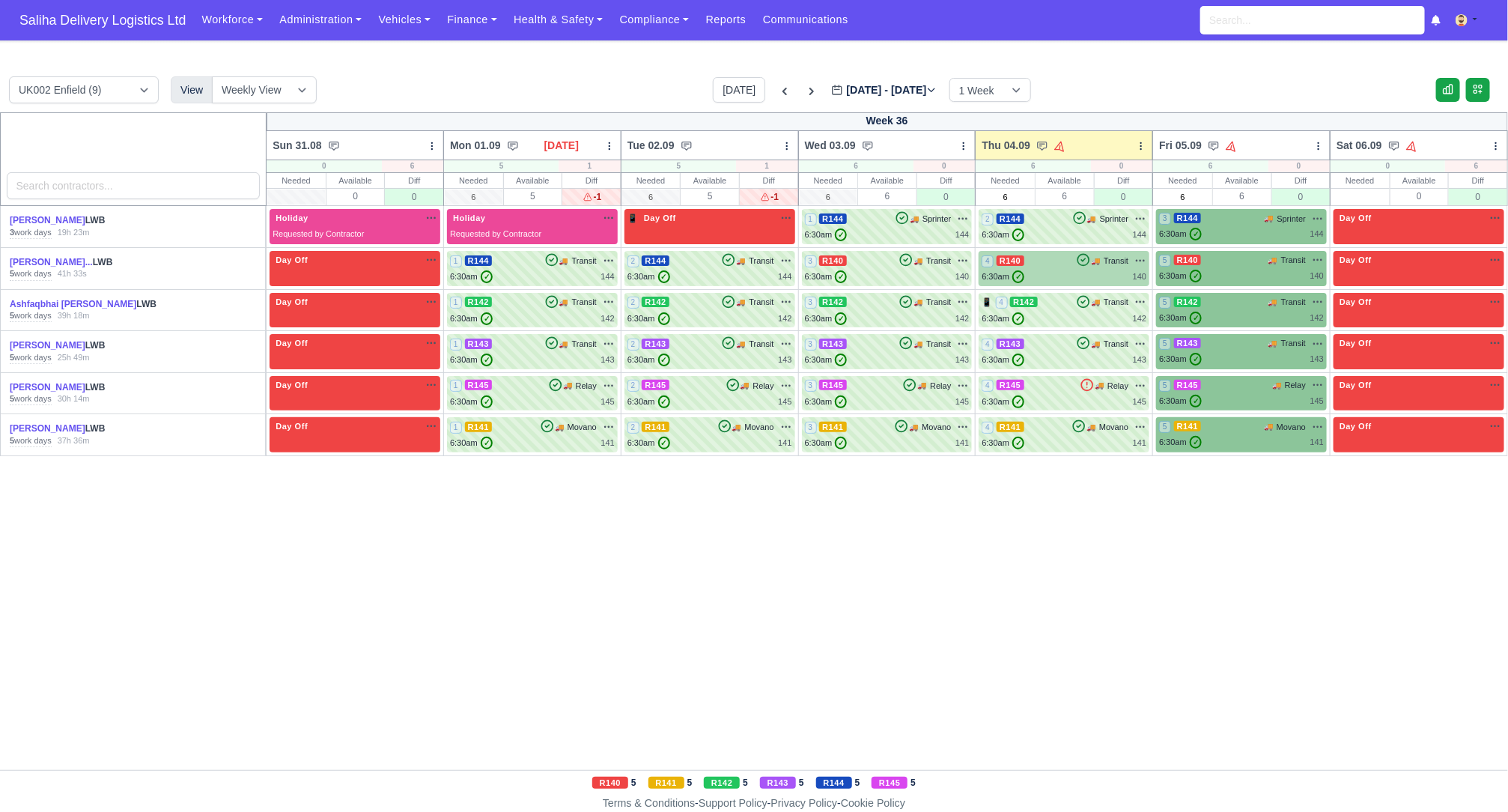
click at [1072, 282] on div "6:30am ✓ 140" at bounding box center [1063, 276] width 165 height 12
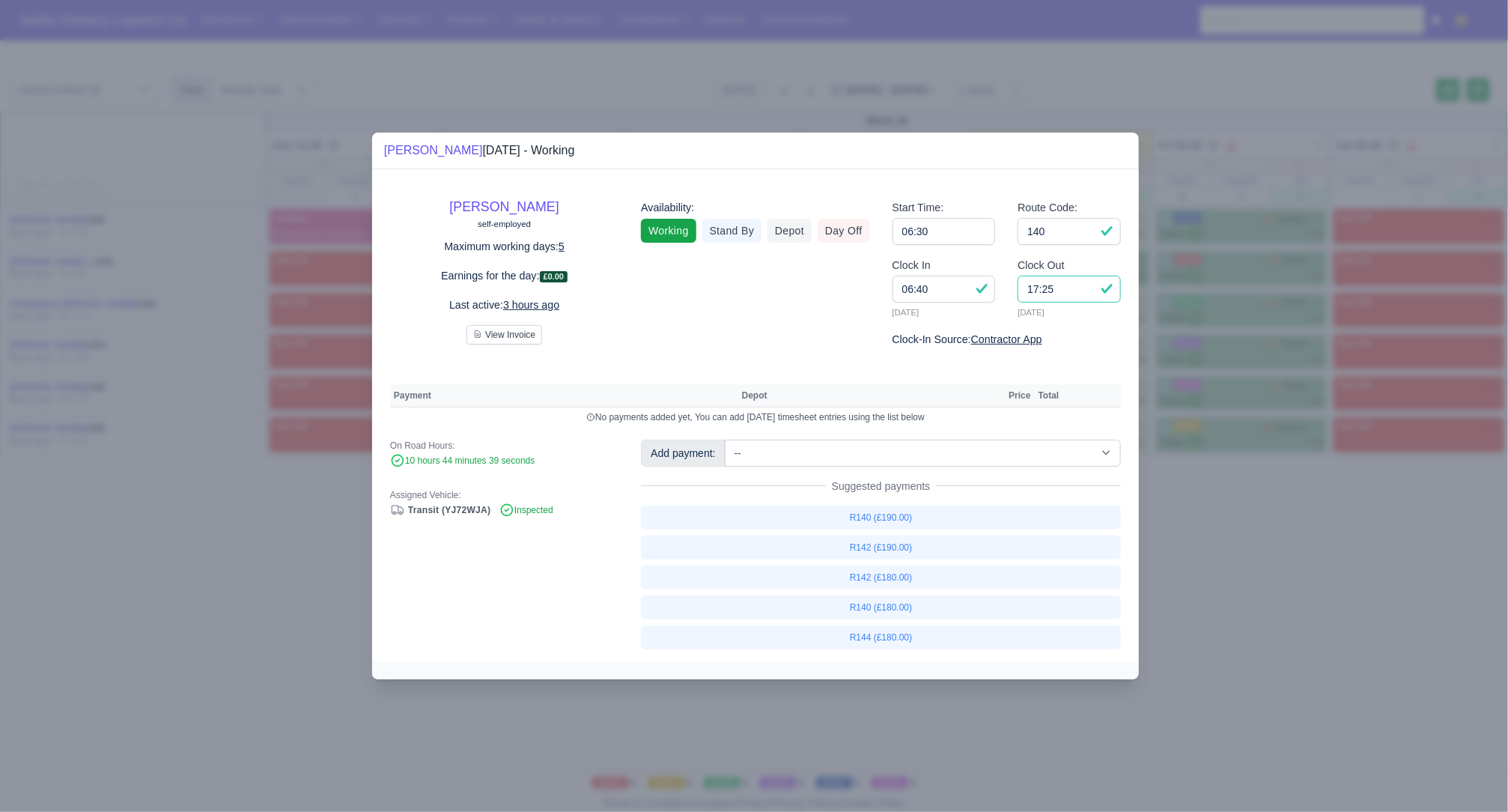
click at [1070, 295] on input "17:25" at bounding box center [1069, 289] width 104 height 27
type input "1"
type input "16:30"
click at [886, 606] on link "R140 (£180.00)" at bounding box center [881, 607] width 480 height 24
select select "1"
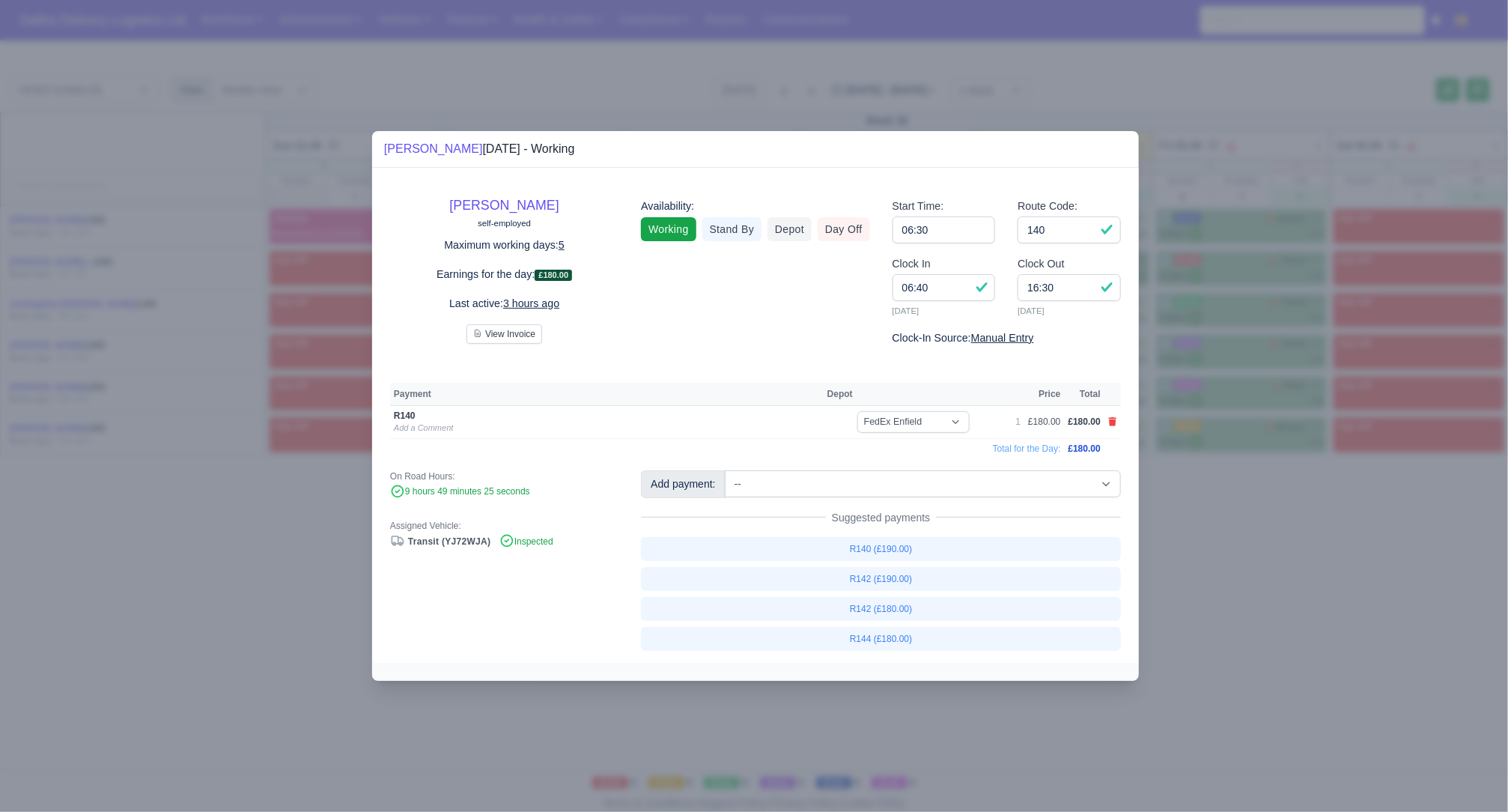
click at [1232, 599] on div at bounding box center [754, 406] width 1508 height 812
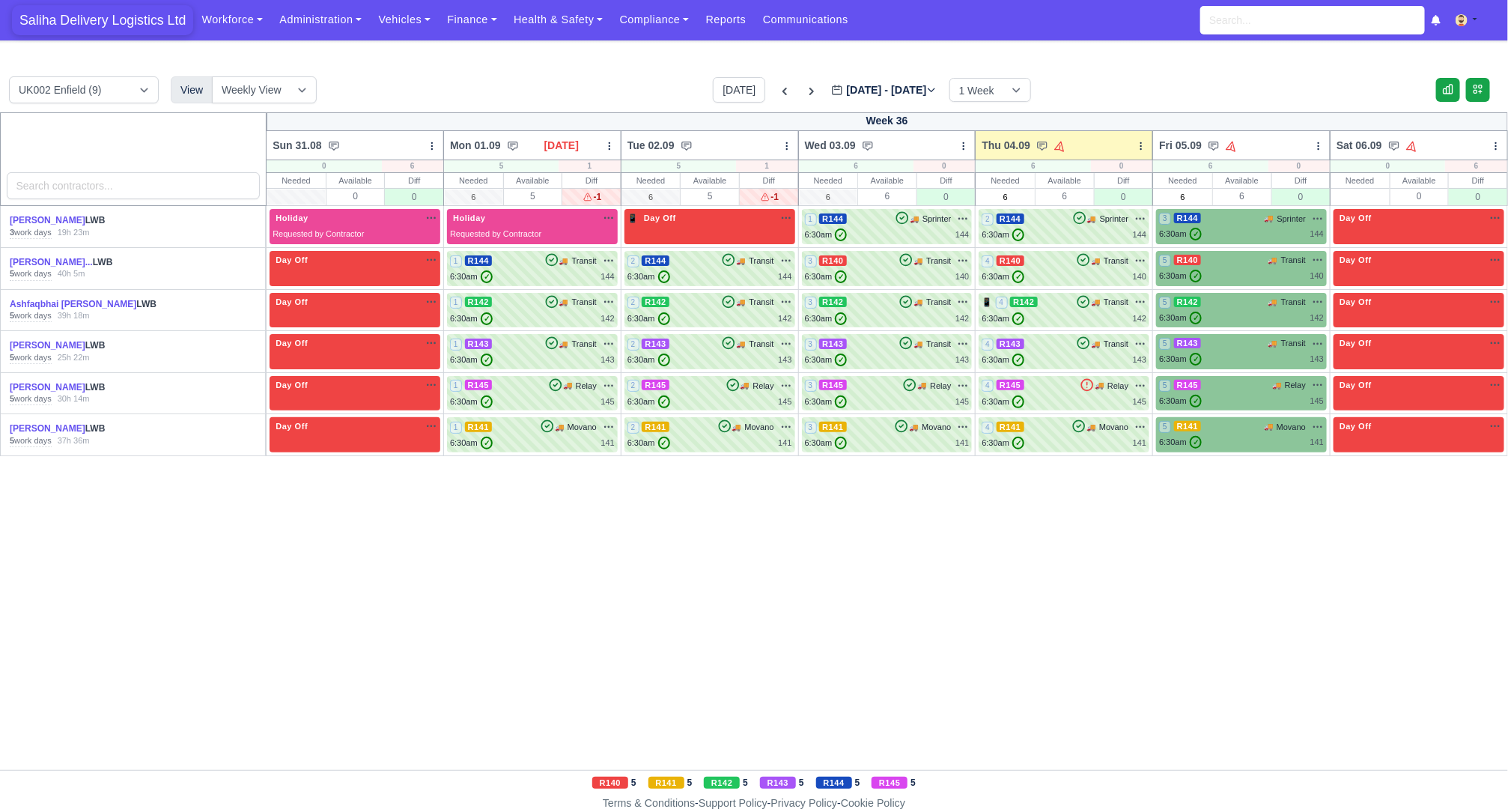
click at [126, 30] on span "Saliha Delivery Logistics Ltd" at bounding box center [103, 20] width 182 height 30
click at [1054, 224] on div "2 R144 🚚 Sprinter" at bounding box center [1063, 218] width 165 height 13
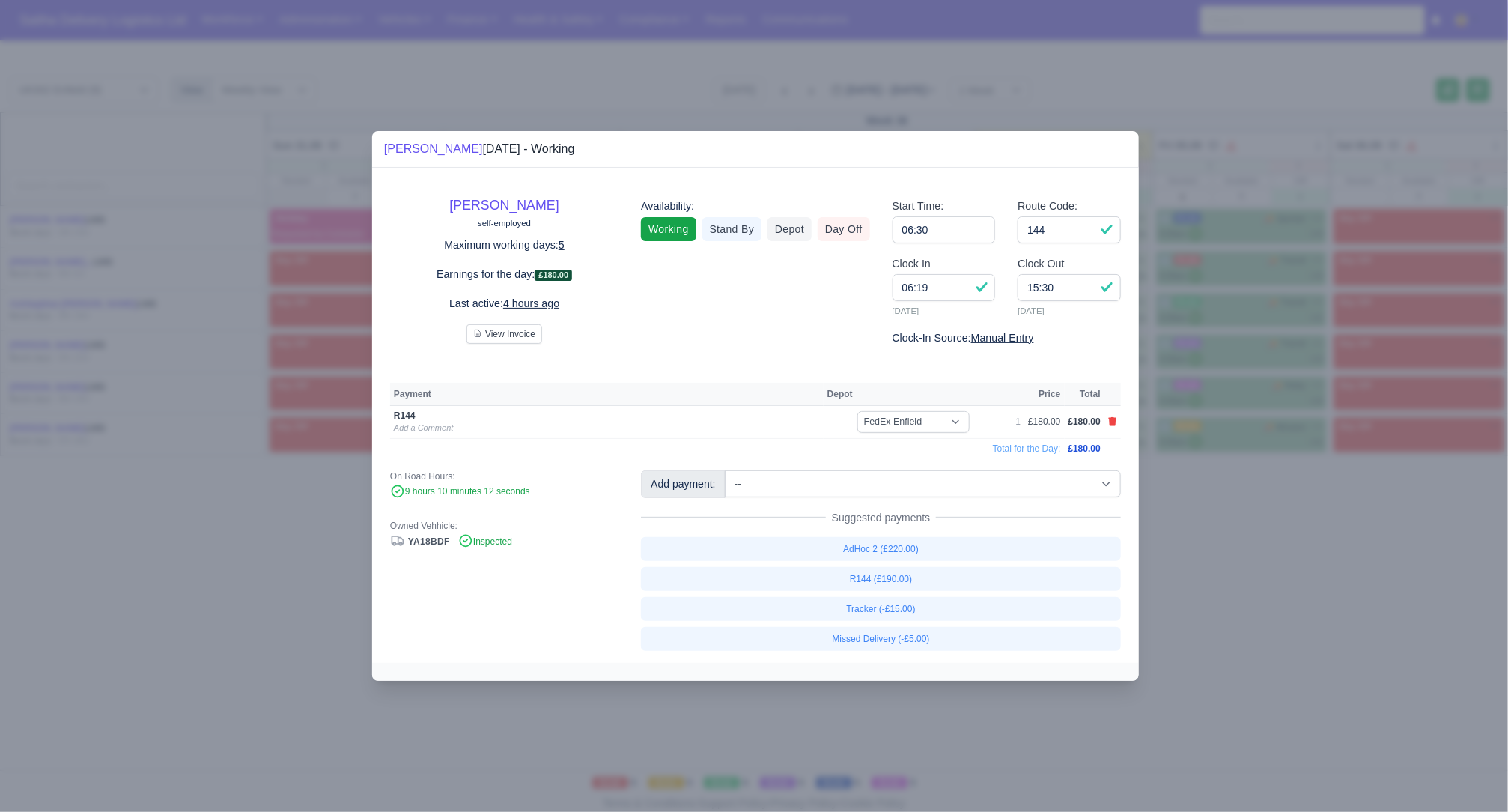
click at [1295, 532] on div at bounding box center [754, 406] width 1508 height 812
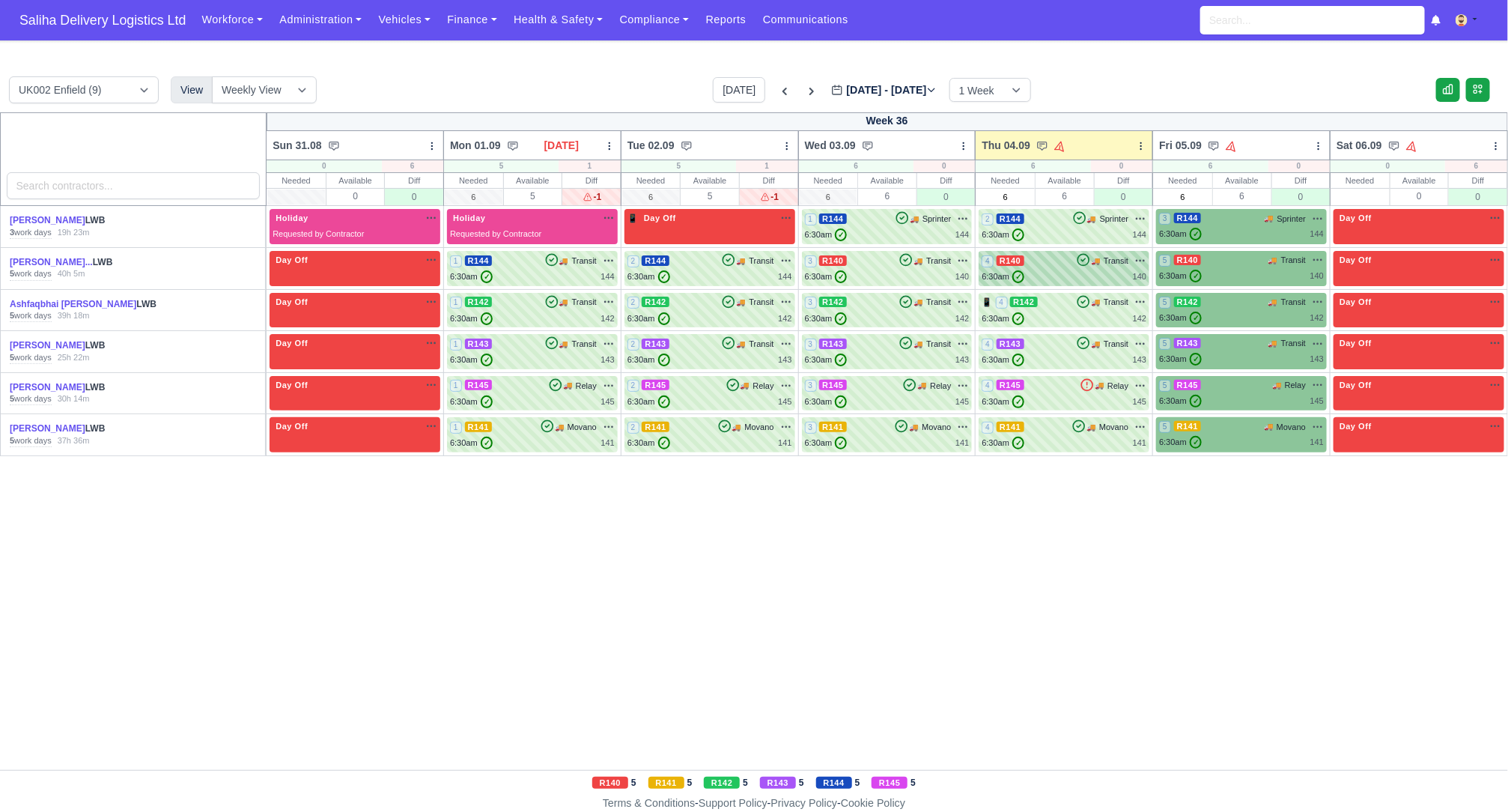
click at [1052, 269] on div "4 R140 🚚 Transit" at bounding box center [1063, 268] width 165 height 29
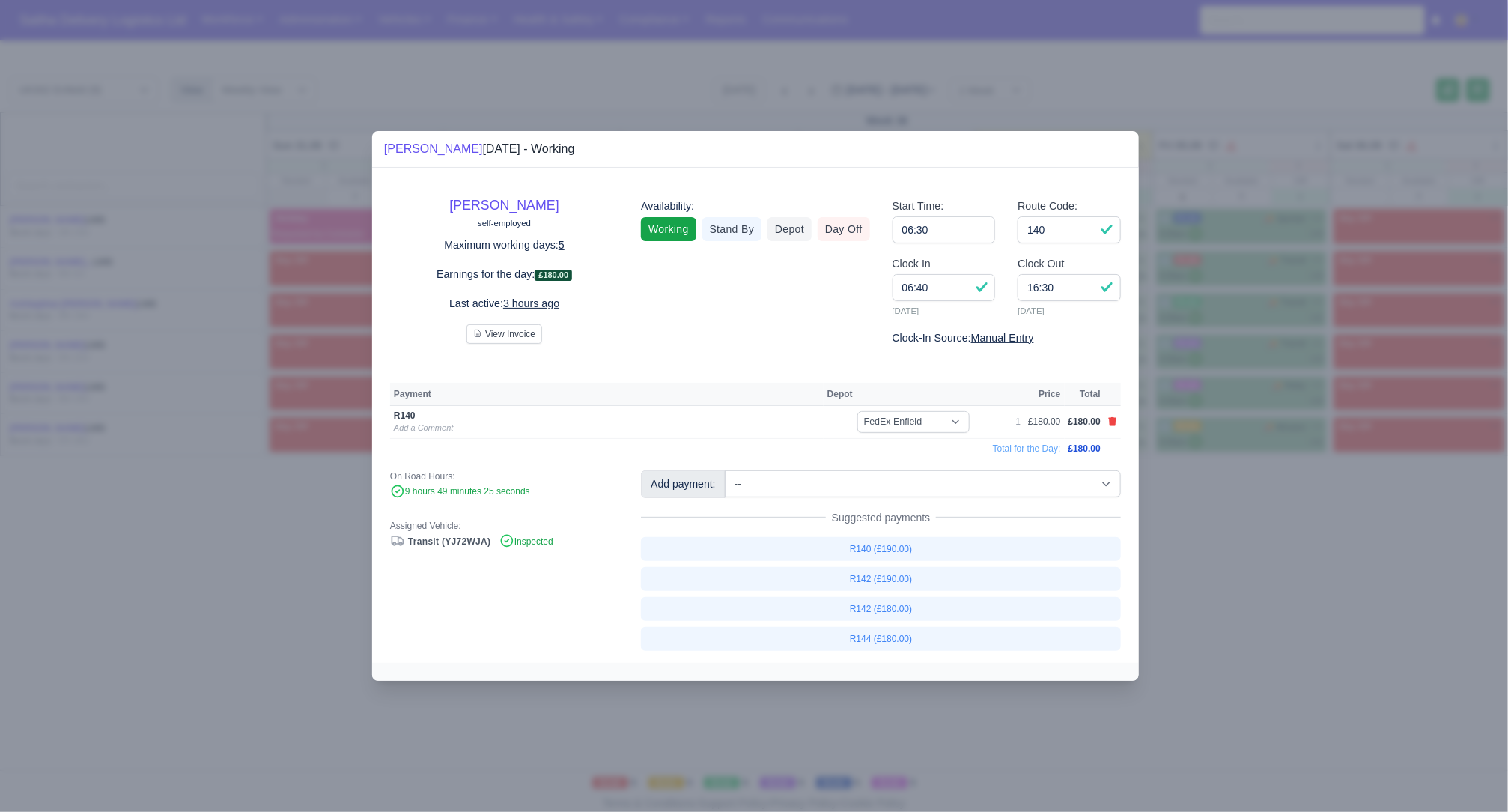
drag, startPoint x: 1338, startPoint y: 568, endPoint x: 1301, endPoint y: 519, distance: 61.4
click at [1338, 568] on div at bounding box center [754, 406] width 1508 height 812
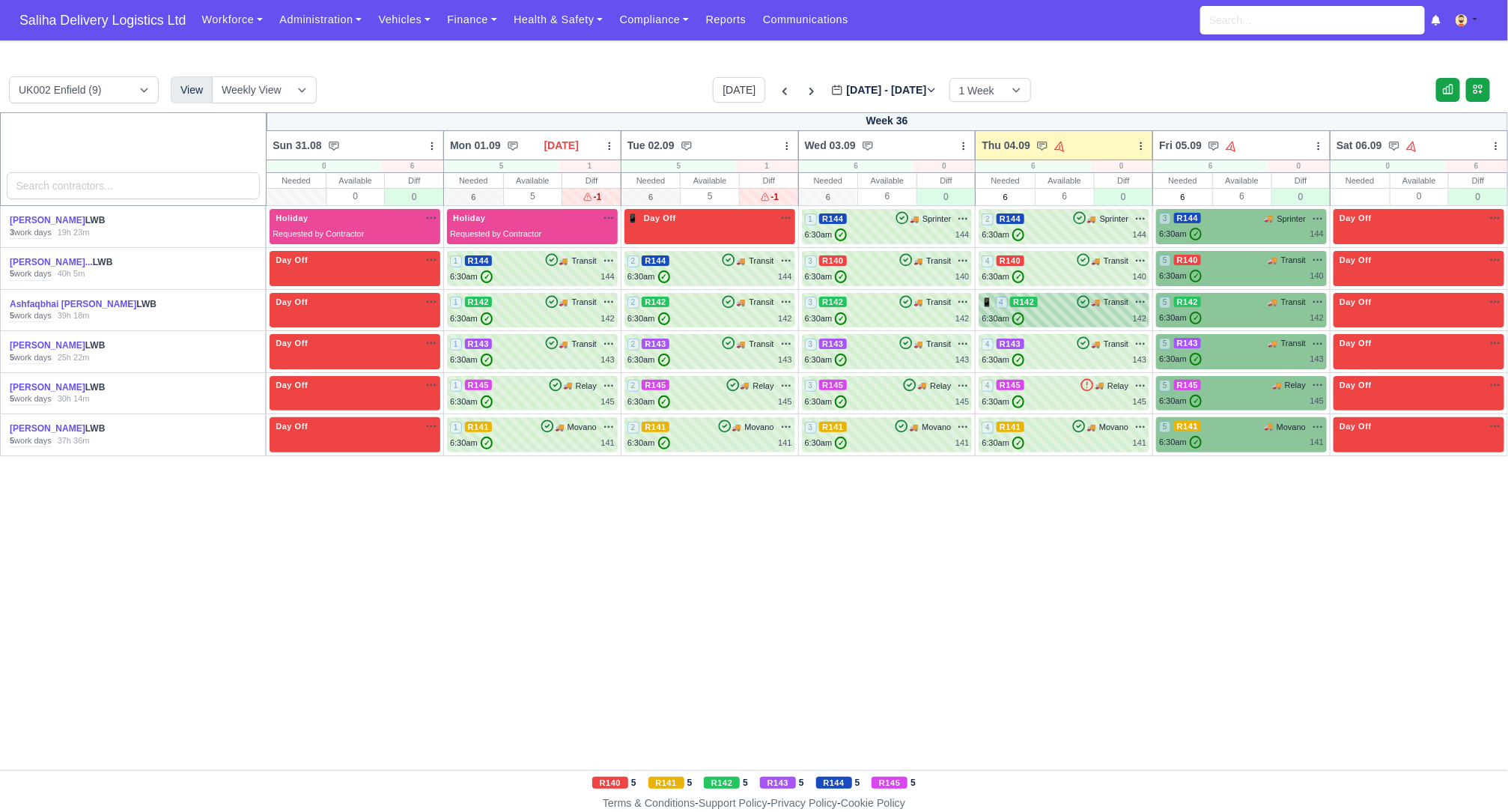
click at [1048, 313] on div "6:30am ✓ 142" at bounding box center [1063, 319] width 165 height 12
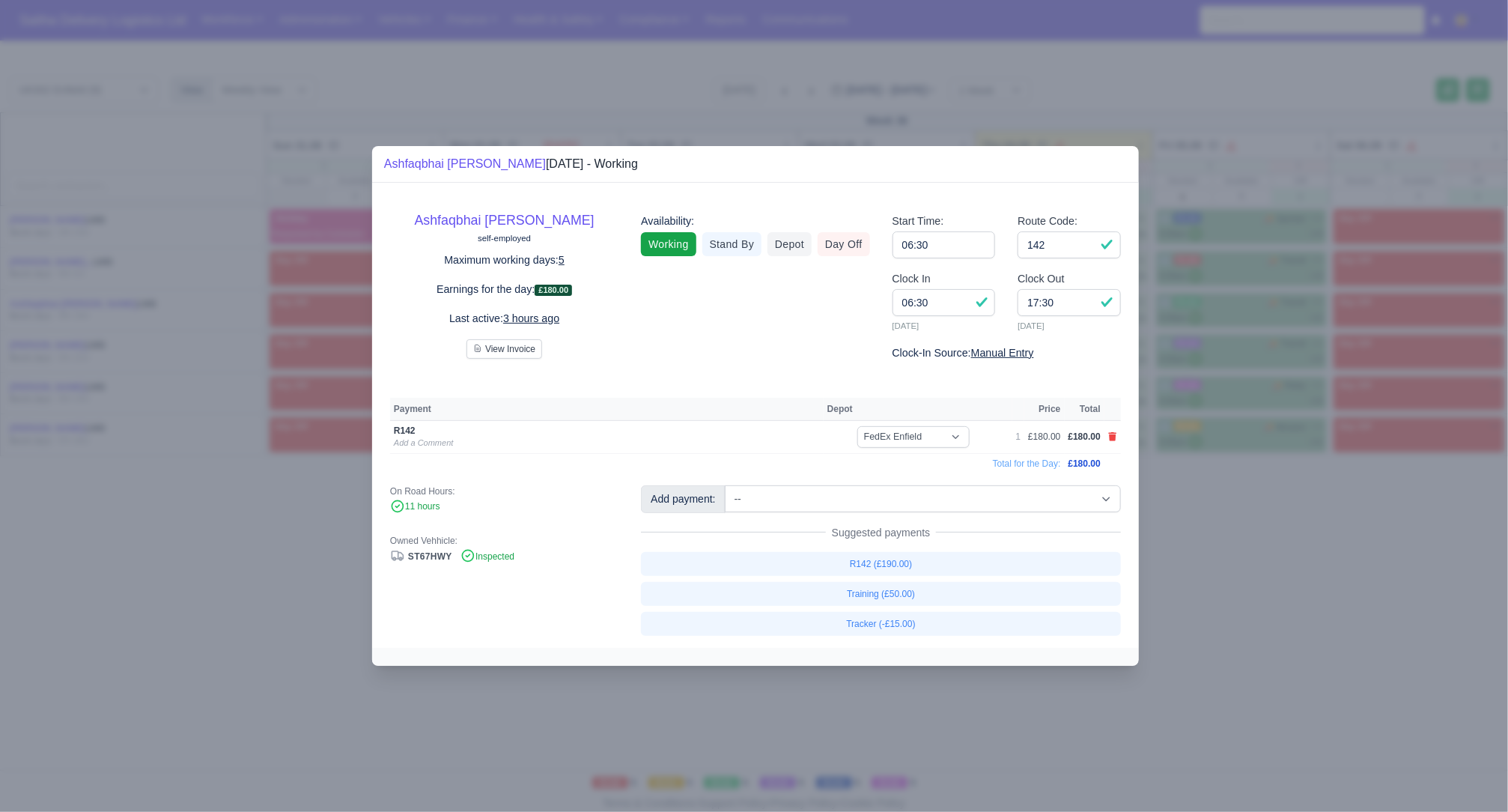
drag, startPoint x: 1340, startPoint y: 639, endPoint x: 1237, endPoint y: 505, distance: 169.0
click at [1340, 638] on div at bounding box center [754, 406] width 1508 height 812
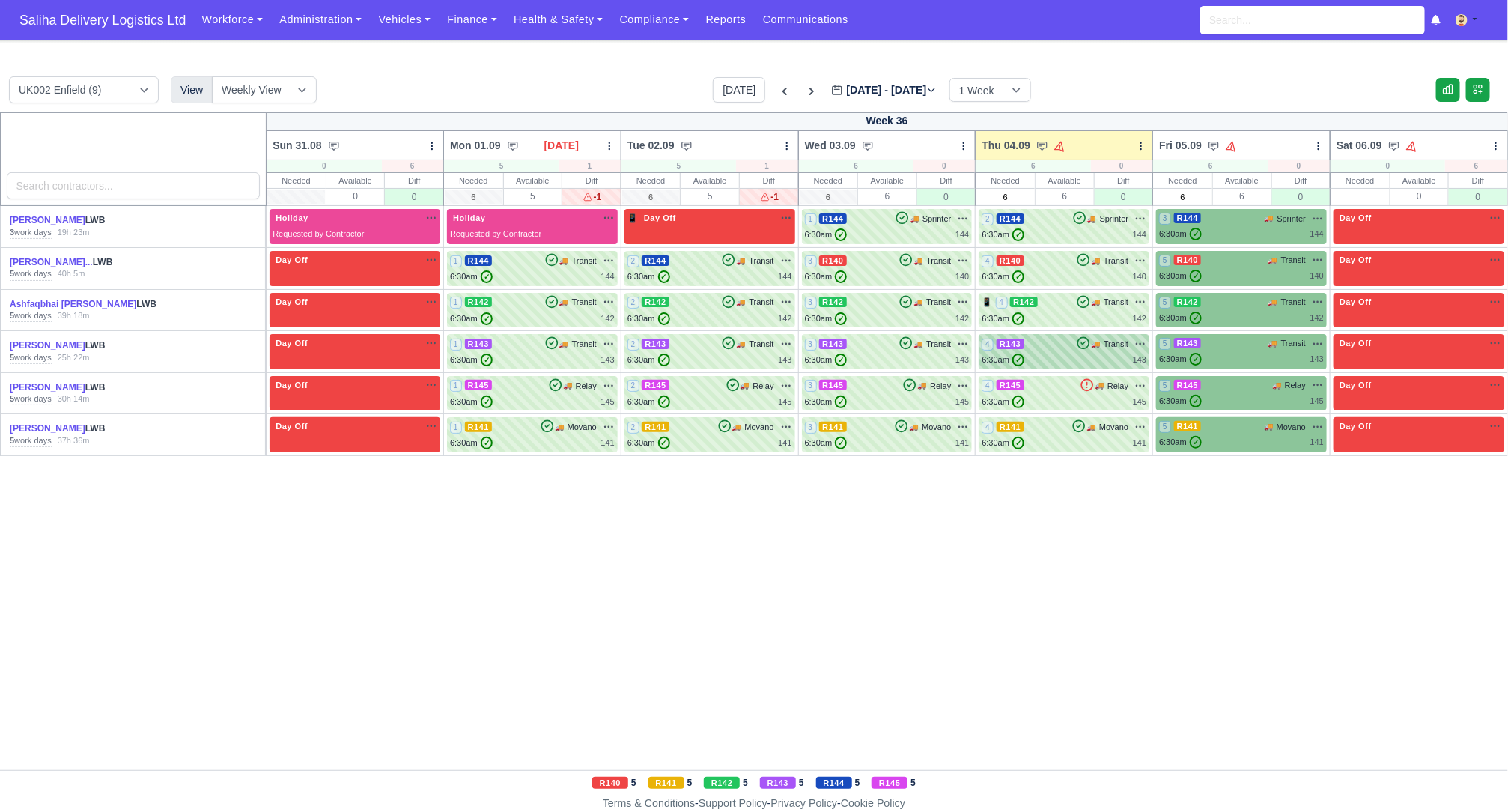
drag, startPoint x: 1066, startPoint y: 359, endPoint x: 1075, endPoint y: 361, distance: 9.2
click at [1066, 359] on div "6:30am ✓ 143" at bounding box center [1063, 360] width 165 height 12
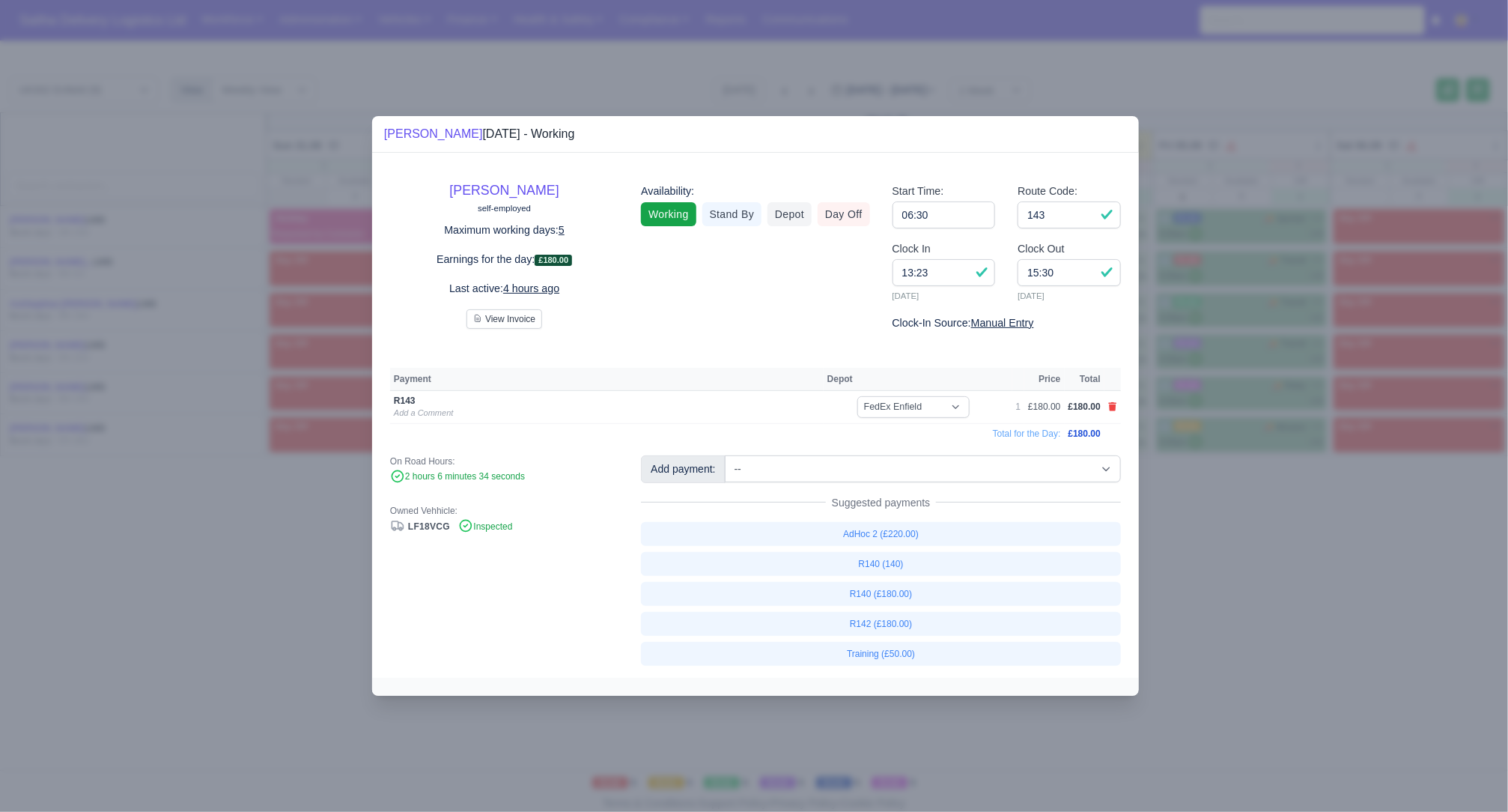
drag, startPoint x: 1305, startPoint y: 613, endPoint x: 1283, endPoint y: 589, distance: 32.6
click at [1305, 613] on div at bounding box center [754, 406] width 1508 height 812
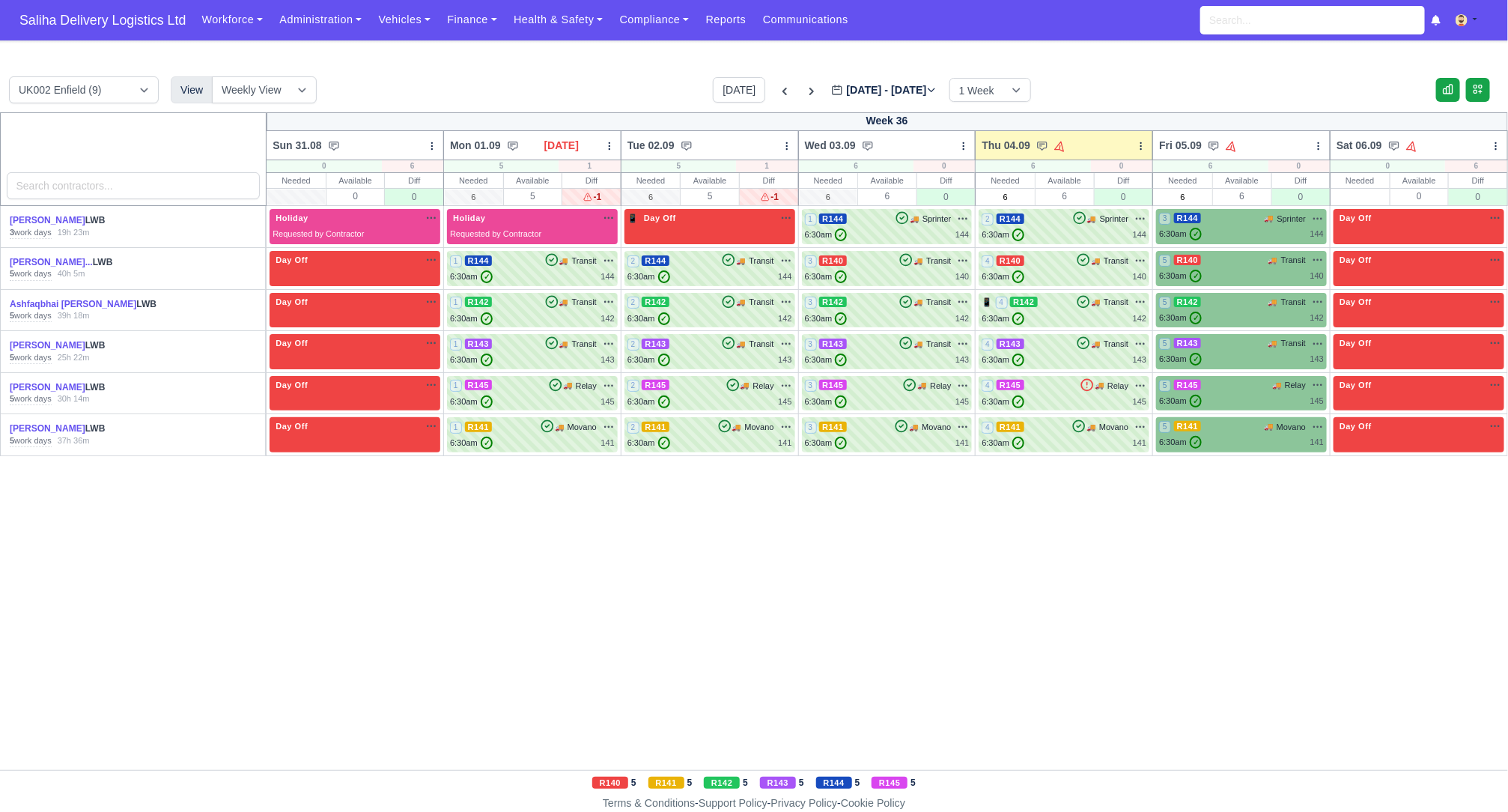
click at [1048, 370] on td "4 R143 🚚" at bounding box center [1064, 352] width 177 height 42
click at [1051, 385] on div "4 R145 🚚 Relay" at bounding box center [1063, 385] width 165 height 13
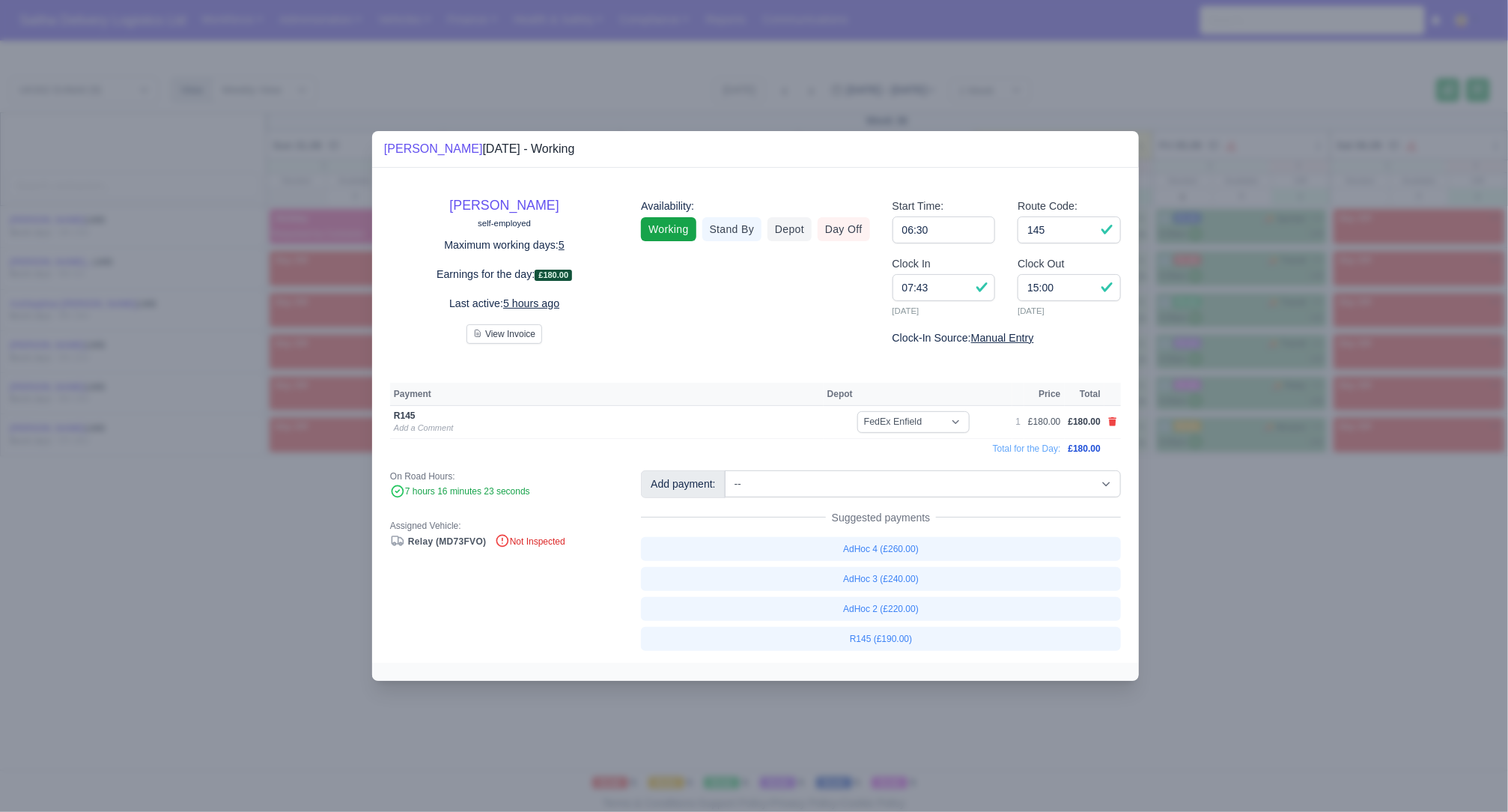
drag, startPoint x: 1279, startPoint y: 590, endPoint x: 1257, endPoint y: 565, distance: 33.3
click at [1273, 583] on div at bounding box center [754, 406] width 1508 height 812
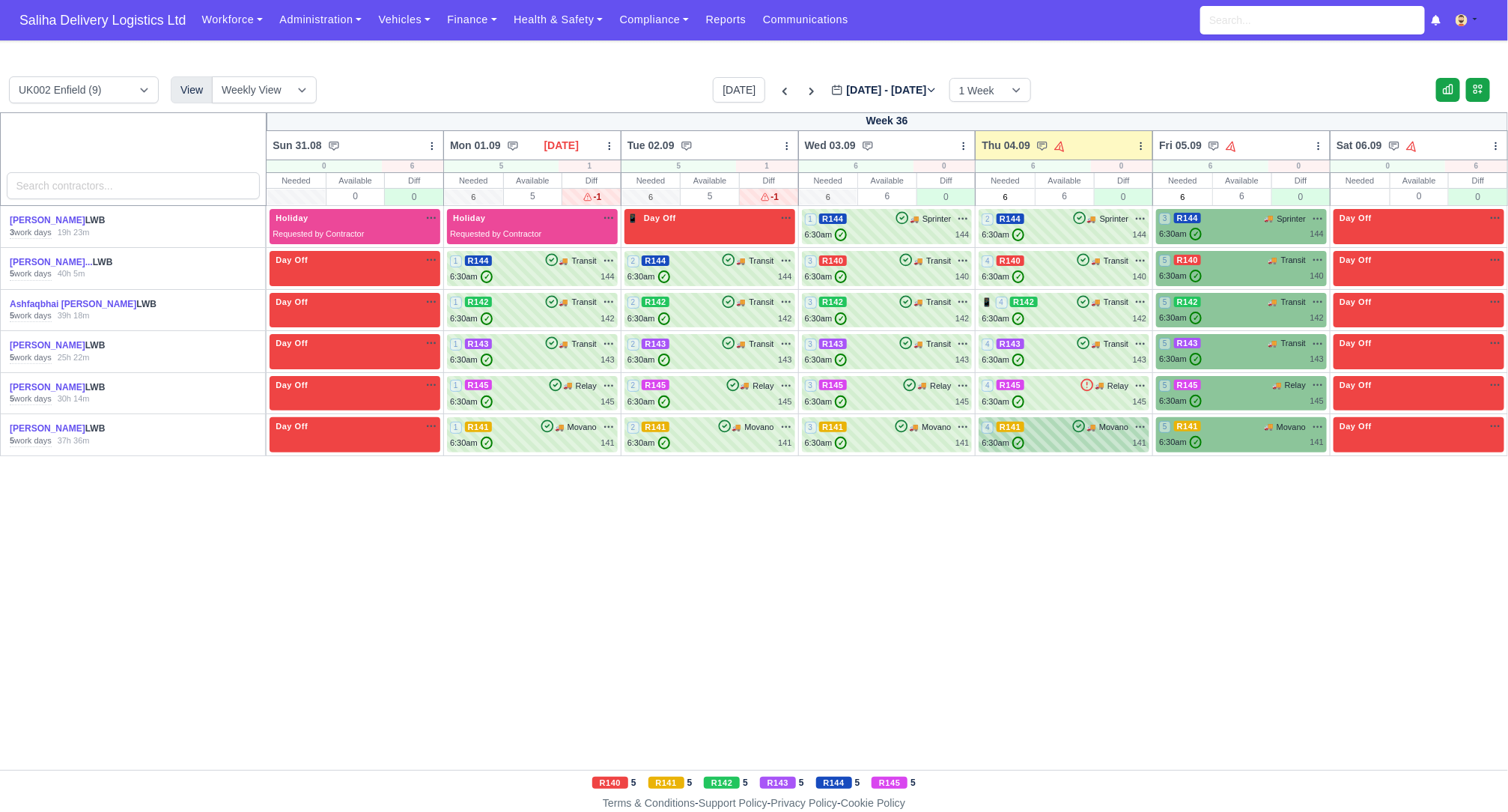
click at [1058, 434] on div "4 R141 🚚 Movano" at bounding box center [1063, 434] width 165 height 29
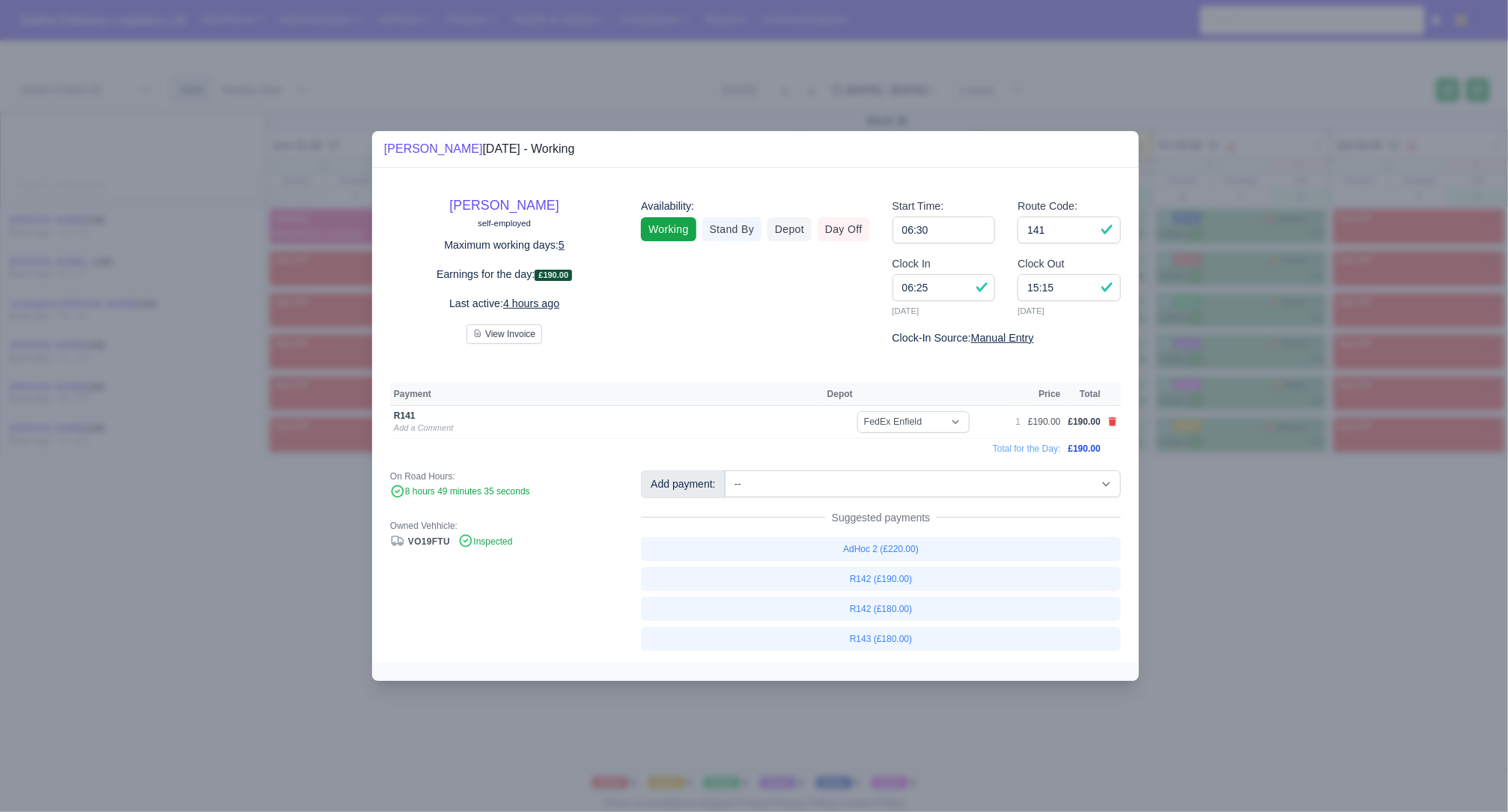
click at [1335, 567] on div at bounding box center [754, 406] width 1508 height 812
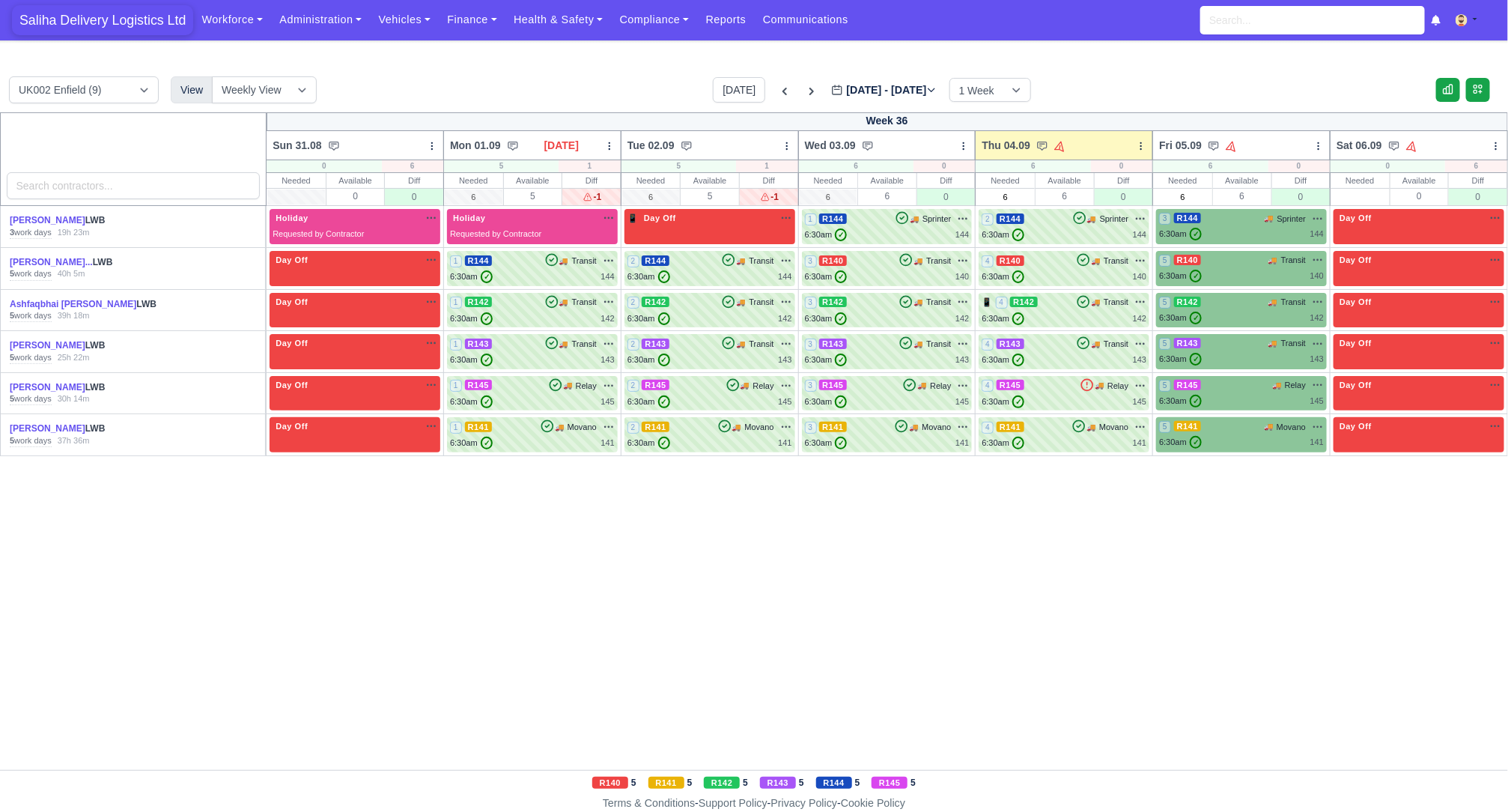
click at [50, 19] on span "Saliha Delivery Logistics Ltd" at bounding box center [103, 20] width 182 height 30
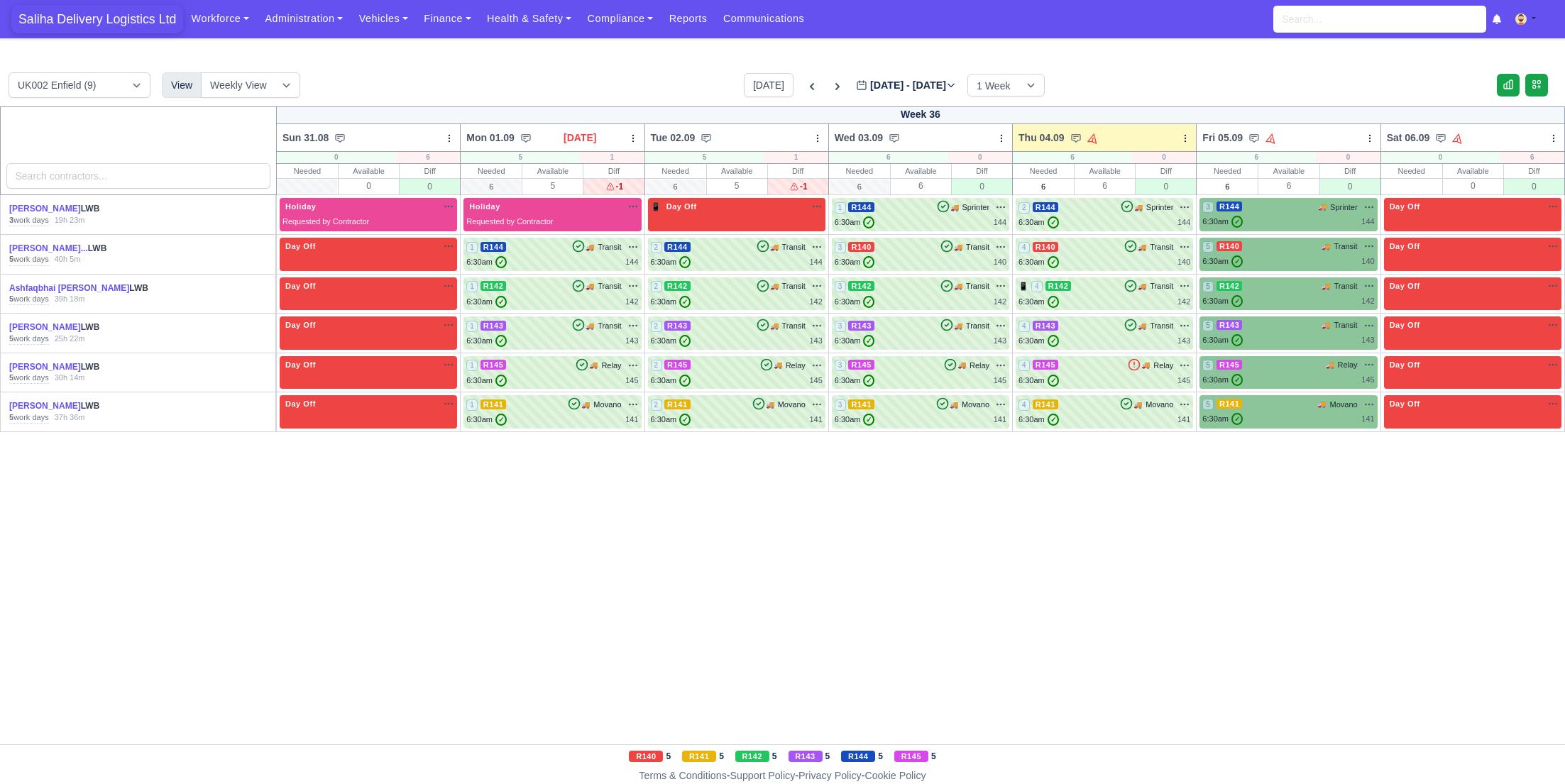
click at [119, 25] on span "Saliha Delivery Logistics Ltd" at bounding box center [97, 19] width 172 height 29
